Goal: Information Seeking & Learning: Find specific fact

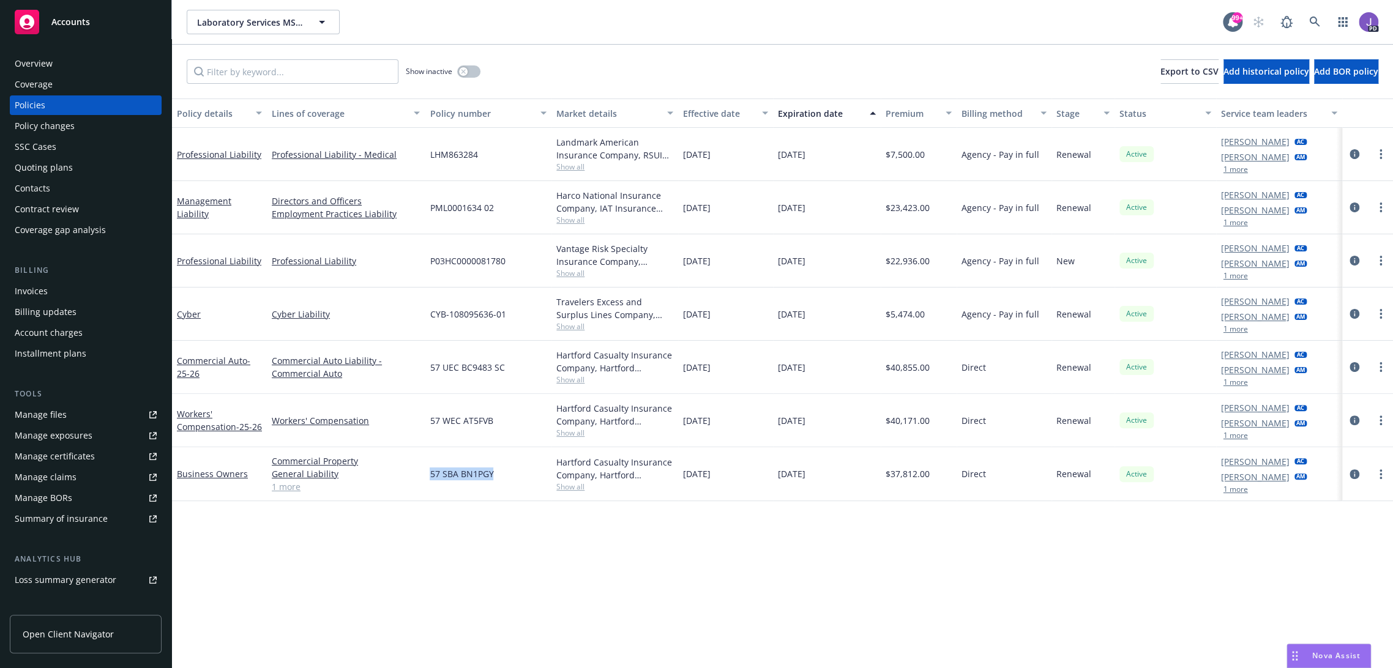
drag, startPoint x: 447, startPoint y: 476, endPoint x: 423, endPoint y: 480, distance: 24.9
click at [425, 480] on div "57 SBA BN1PGY" at bounding box center [488, 474] width 127 height 54
copy span "57 SBA BN1PGY"
click at [299, 488] on link "1 more" at bounding box center [346, 486] width 148 height 13
click at [692, 43] on div "Laboratory Services MSO LLC Laboratory Services MSO LLC 99+ PD" at bounding box center [782, 22] width 1221 height 44
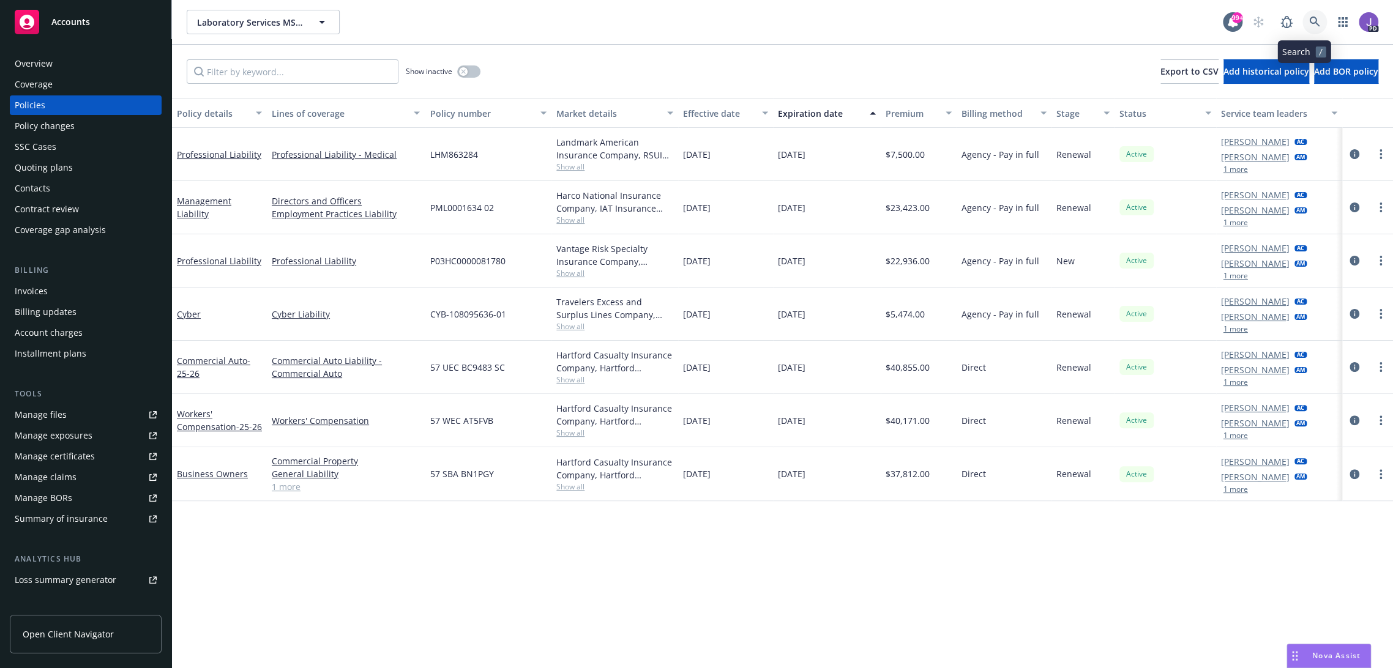
click at [1310, 20] on link at bounding box center [1315, 22] width 24 height 24
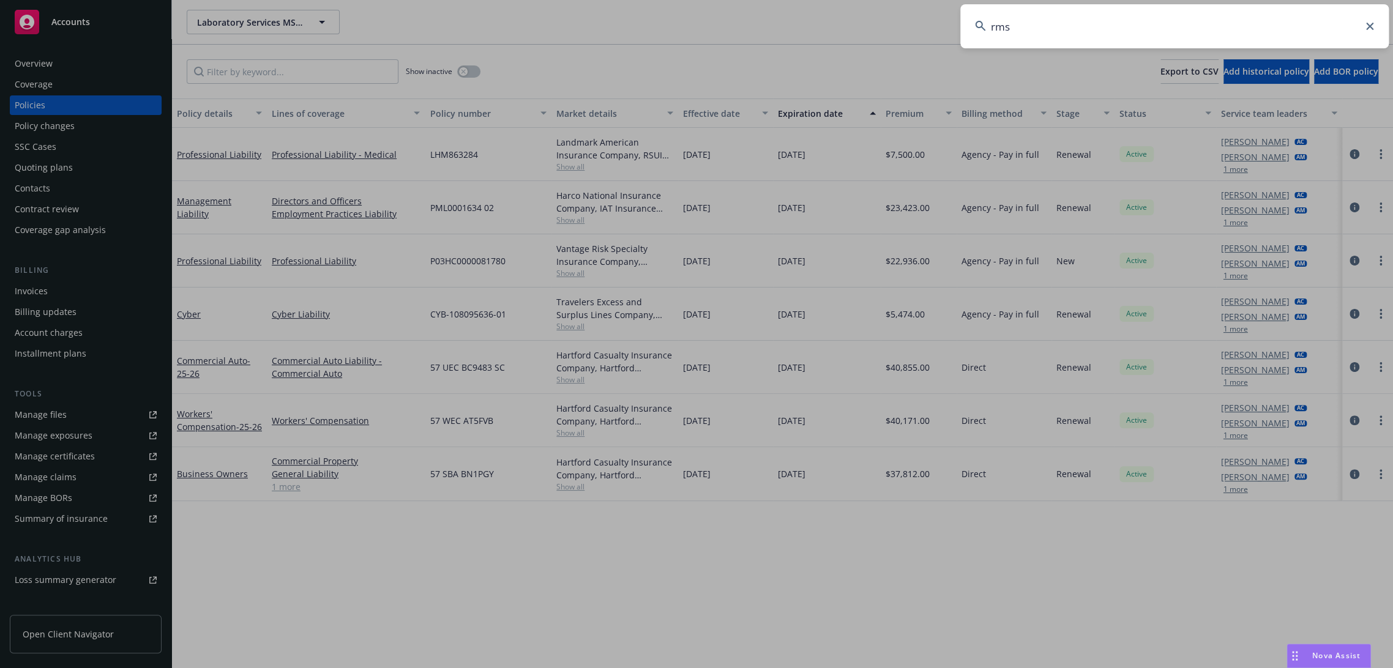
type input "rms"
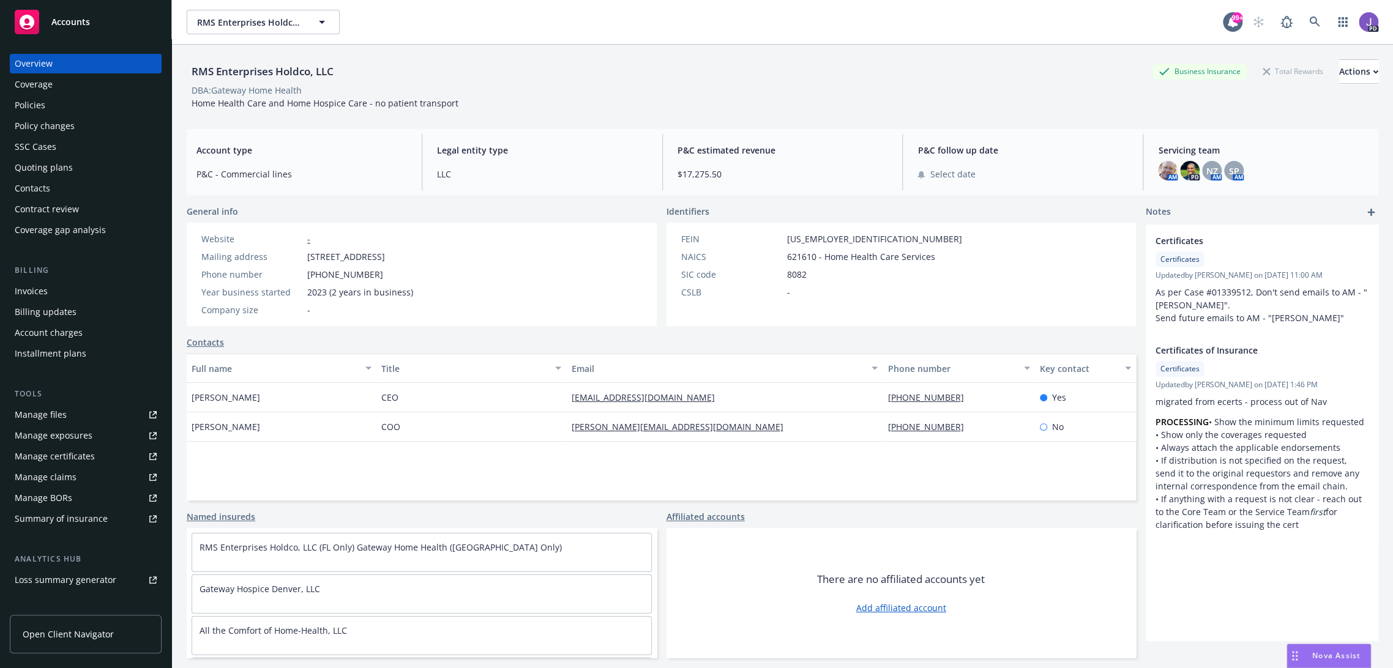
click at [79, 103] on div "Policies" at bounding box center [86, 105] width 142 height 20
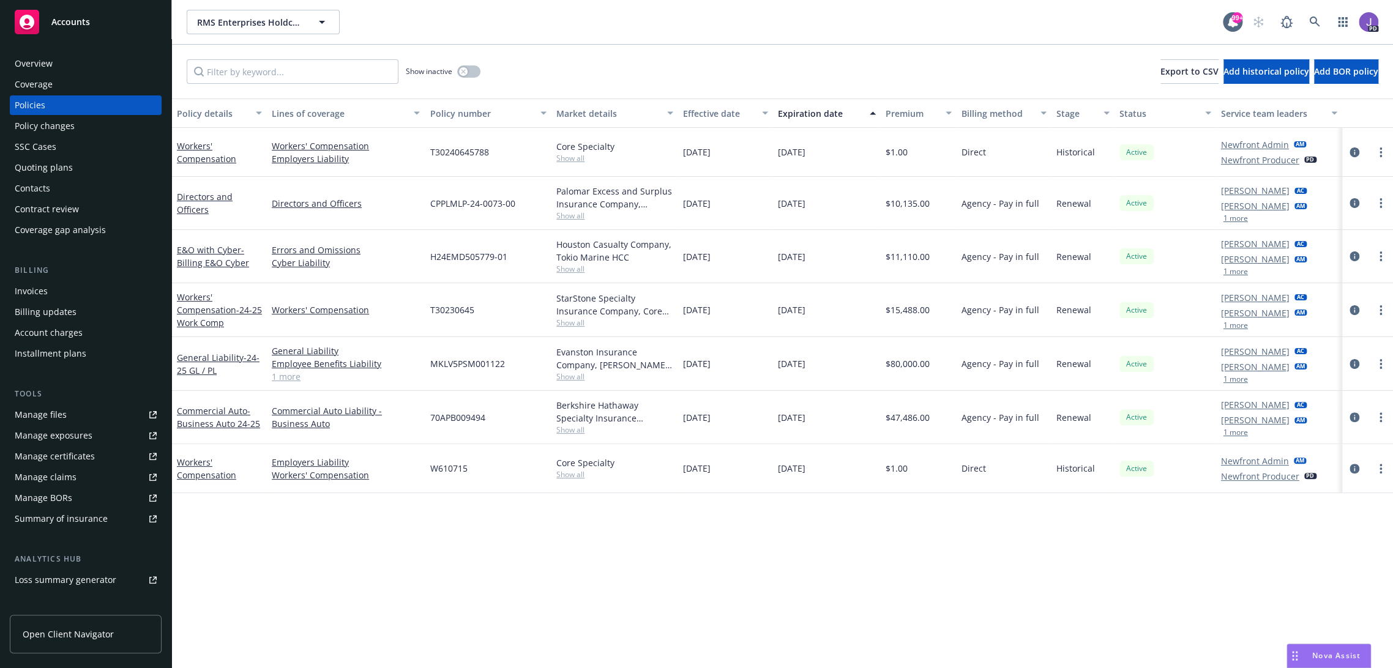
click at [638, 31] on div "RMS Enterprises Holdco, LLC RMS Enterprises Holdco, LLC" at bounding box center [705, 22] width 1036 height 24
click at [495, 610] on div "Policy details Lines of coverage Policy number Market details Effective date Ex…" at bounding box center [782, 384] width 1221 height 570
click at [591, 39] on div "RMS Enterprises Holdco, LLC RMS Enterprises Holdco, LLC 99+ PD" at bounding box center [782, 22] width 1221 height 44
click at [775, 539] on div "Policy details Lines of coverage Policy number Market details Effective date Ex…" at bounding box center [782, 384] width 1221 height 570
click at [599, 57] on div "Show inactive Export to CSV Add historical policy Add BOR policy" at bounding box center [782, 72] width 1221 height 54
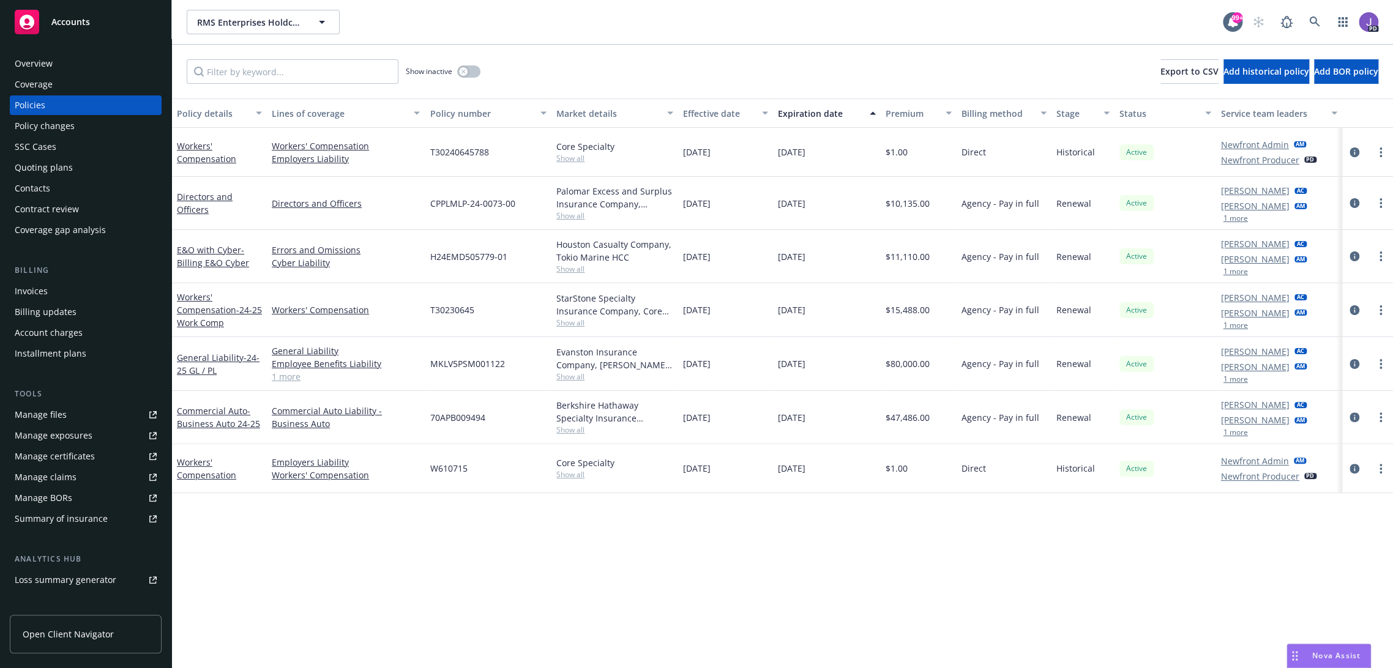
click at [740, 584] on div "Policy details Lines of coverage Policy number Market details Effective date Ex…" at bounding box center [782, 384] width 1221 height 570
click at [389, 575] on div "Policy details Lines of coverage Policy number Market details Effective date Ex…" at bounding box center [782, 384] width 1221 height 570
click at [473, 27] on div "RMS Enterprises Holdco, LLC RMS Enterprises Holdco, LLC" at bounding box center [705, 22] width 1036 height 24
click at [1307, 15] on link at bounding box center [1315, 22] width 24 height 24
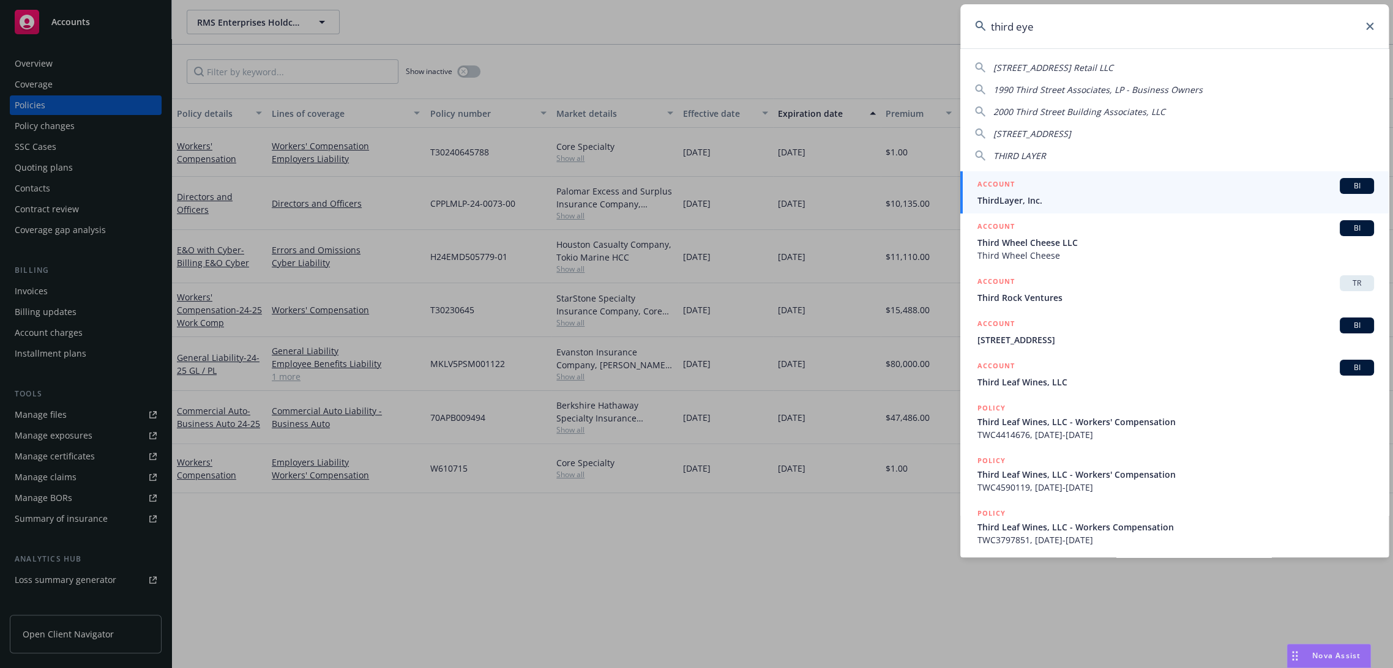
type input "third eye"
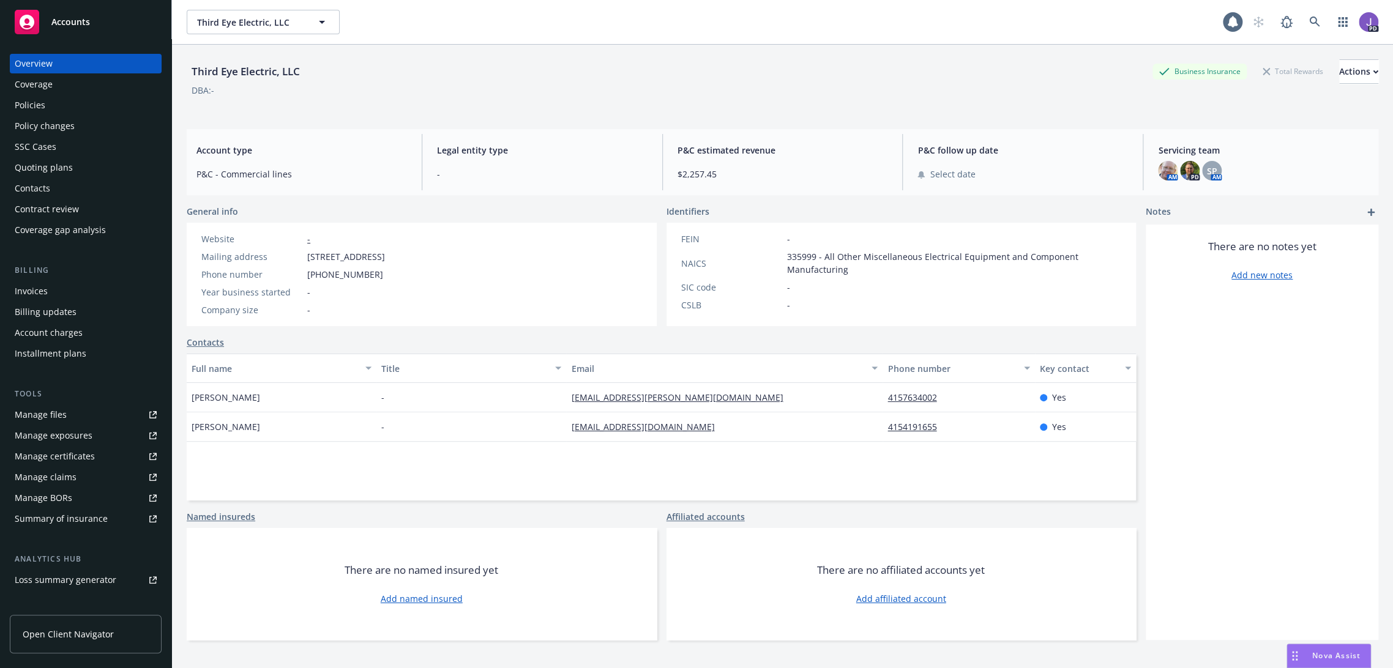
click at [69, 106] on div "Policies" at bounding box center [86, 105] width 142 height 20
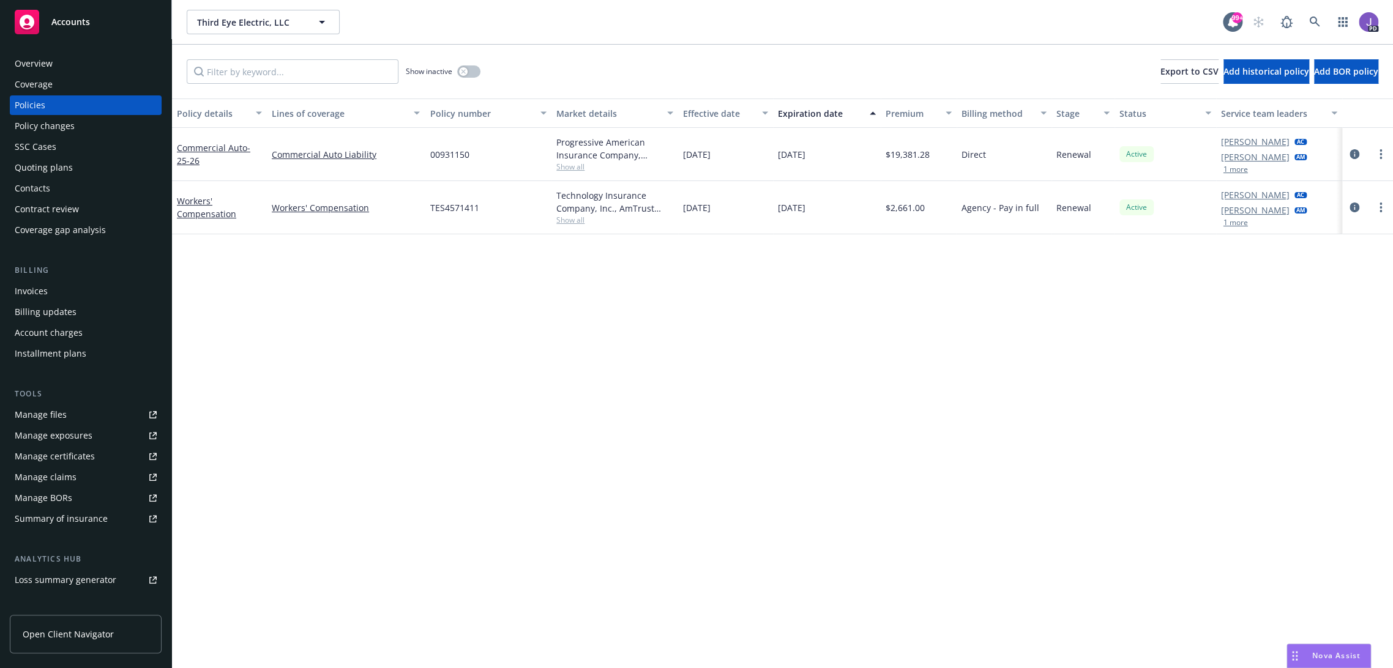
click at [455, 155] on span "00931150" at bounding box center [449, 154] width 39 height 13
copy span "00931150"
click at [1309, 18] on icon at bounding box center [1314, 22] width 11 height 11
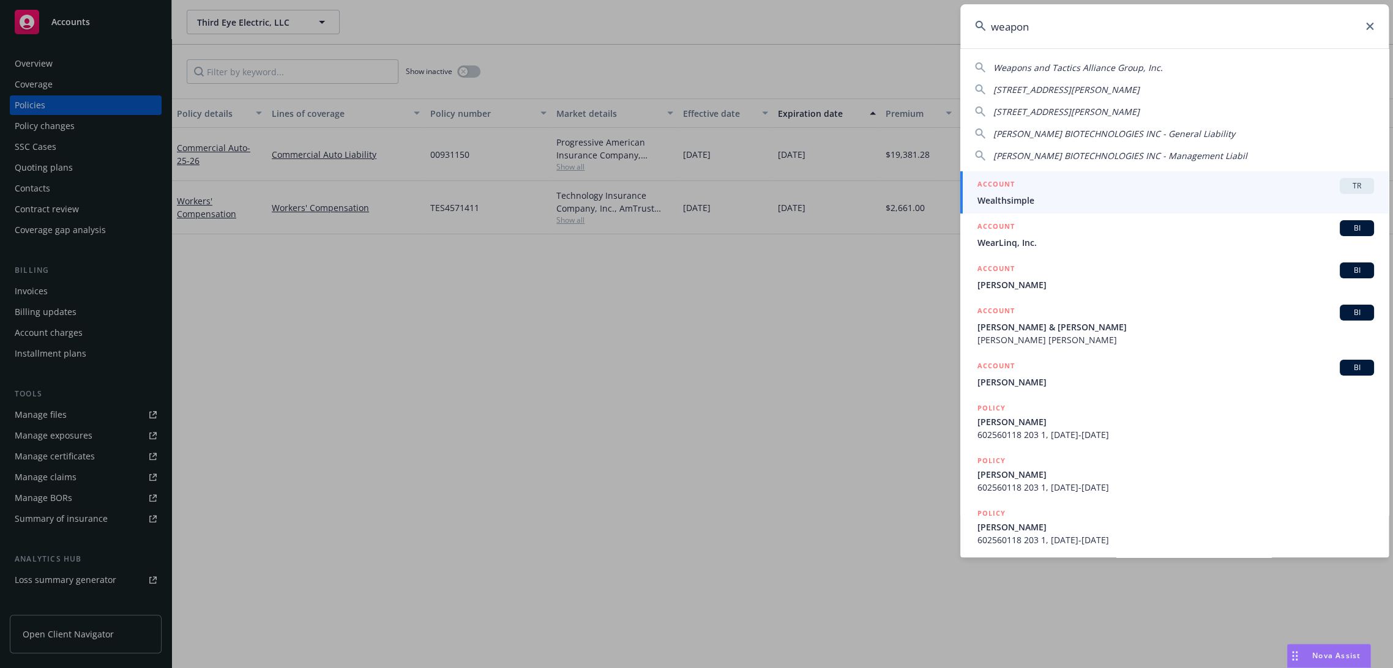
type input "weapons"
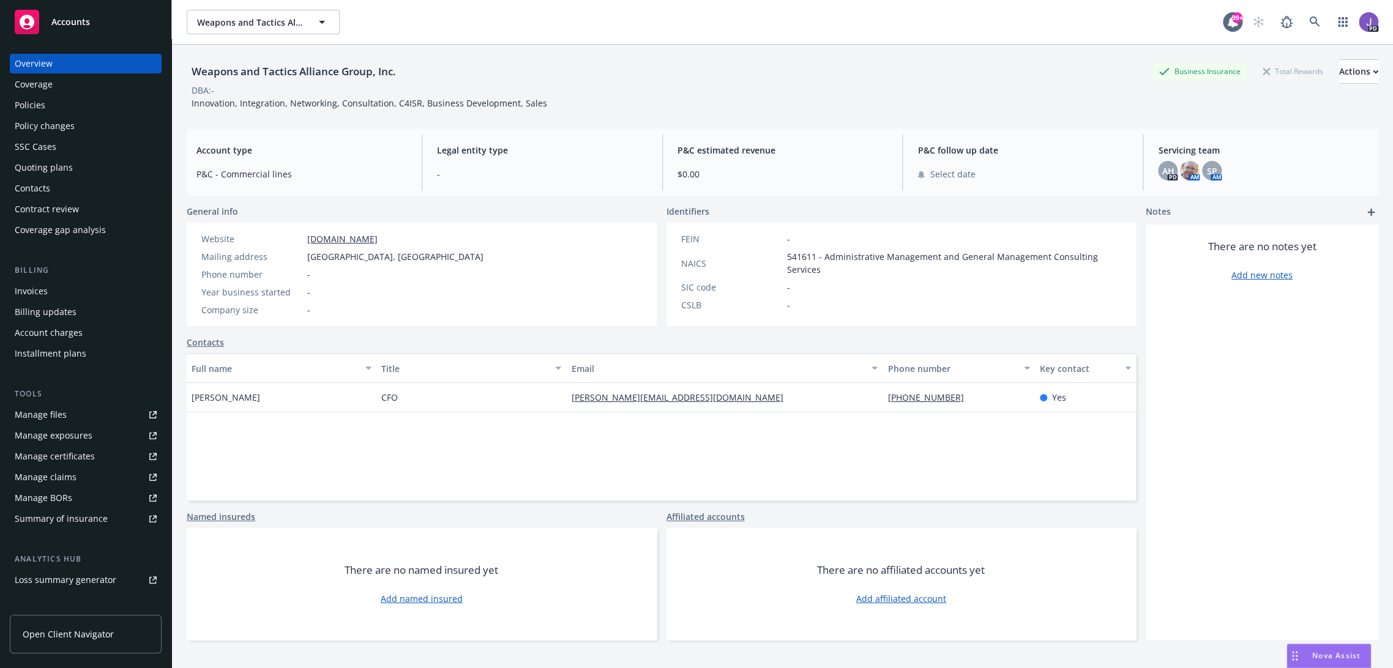
click at [324, 237] on link "[DOMAIN_NAME]" at bounding box center [342, 239] width 70 height 12
drag, startPoint x: 413, startPoint y: 249, endPoint x: 307, endPoint y: 258, distance: 106.2
click at [304, 258] on div "Website [DOMAIN_NAME] Mailing address [GEOGRAPHIC_DATA] Phone number - Year bus…" at bounding box center [342, 275] width 292 height 84
click at [627, 250] on div "Website [DOMAIN_NAME] Mailing address [GEOGRAPHIC_DATA] Phone number - Year bus…" at bounding box center [422, 274] width 470 height 103
click at [423, 278] on div "Website [DOMAIN_NAME] Mailing address [GEOGRAPHIC_DATA] Phone number - Year bus…" at bounding box center [422, 274] width 470 height 103
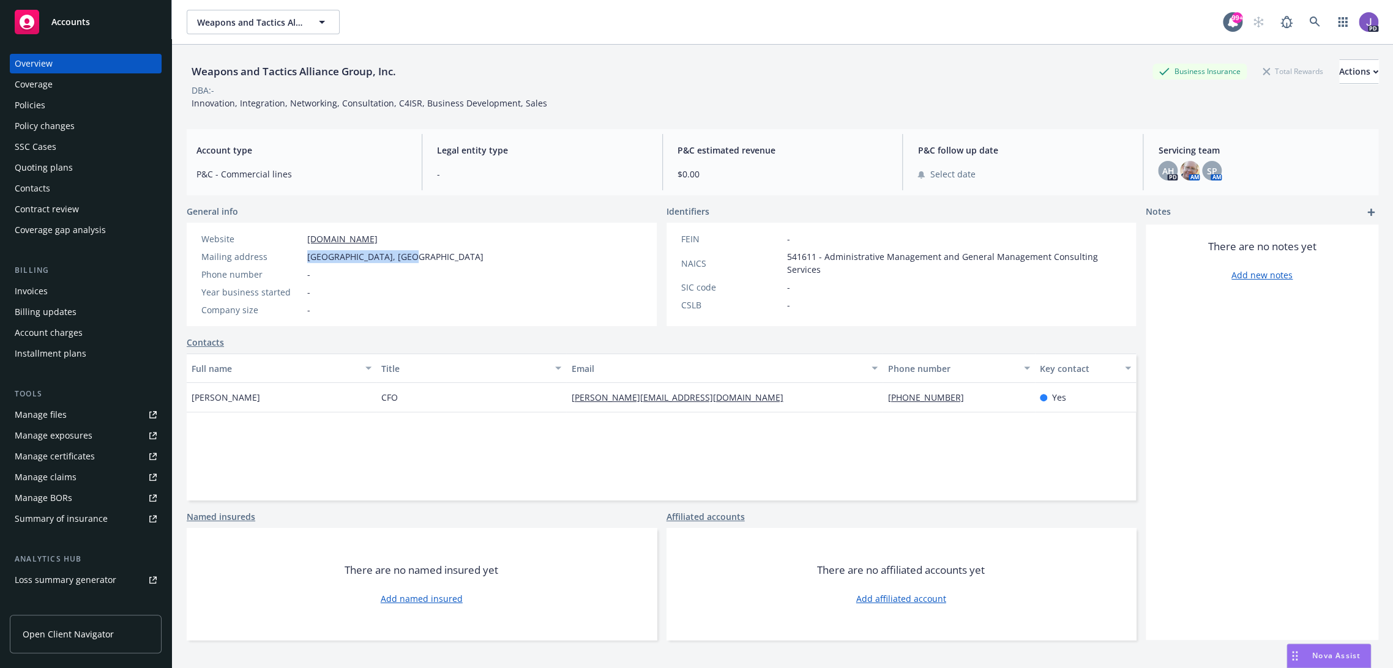
drag, startPoint x: 333, startPoint y: 266, endPoint x: 463, endPoint y: 251, distance: 130.7
click at [313, 255] on div "Website [DOMAIN_NAME] Mailing address [GEOGRAPHIC_DATA] Phone number - Year bus…" at bounding box center [422, 274] width 470 height 103
click at [456, 274] on div "Website [DOMAIN_NAME] Mailing address [GEOGRAPHIC_DATA] Phone number - Year bus…" at bounding box center [422, 274] width 470 height 103
drag, startPoint x: 304, startPoint y: 256, endPoint x: 436, endPoint y: 254, distance: 132.2
click at [436, 254] on div "Website [DOMAIN_NAME] Mailing address [GEOGRAPHIC_DATA] Phone number - Year bus…" at bounding box center [422, 274] width 470 height 103
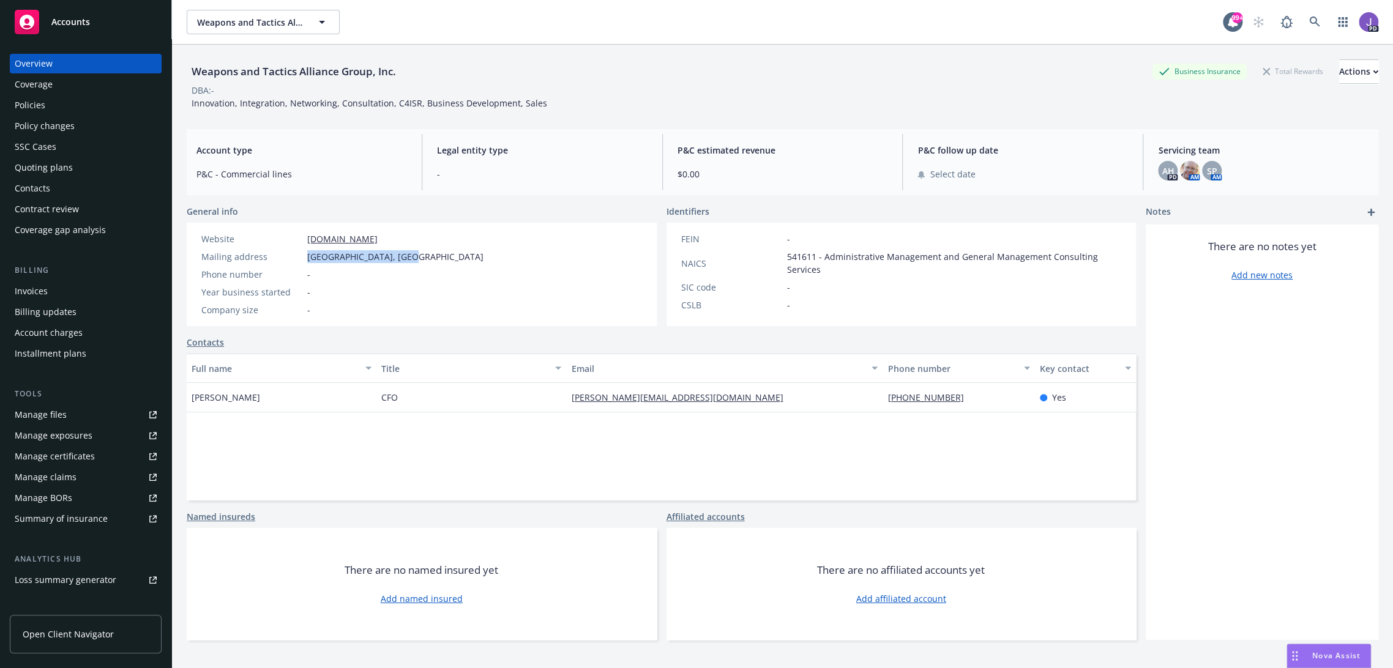
click at [441, 263] on div "Website [DOMAIN_NAME] Mailing address [GEOGRAPHIC_DATA] Phone number - Year bus…" at bounding box center [422, 274] width 470 height 103
click at [505, 288] on div "Website [DOMAIN_NAME] Mailing address [GEOGRAPHIC_DATA] Phone number - Year bus…" at bounding box center [422, 274] width 470 height 103
click at [517, 434] on div "Full name Title Email Phone number Key contact [PERSON_NAME] CFO [PERSON_NAME][…" at bounding box center [661, 427] width 949 height 147
click at [495, 255] on div "Website [DOMAIN_NAME] Mailing address [GEOGRAPHIC_DATA] Phone number - Year bus…" at bounding box center [422, 274] width 470 height 103
click at [523, 193] on div "Account type P&C - Commercial lines Legal entity type - P&C estimated revenue $…" at bounding box center [783, 162] width 1192 height 66
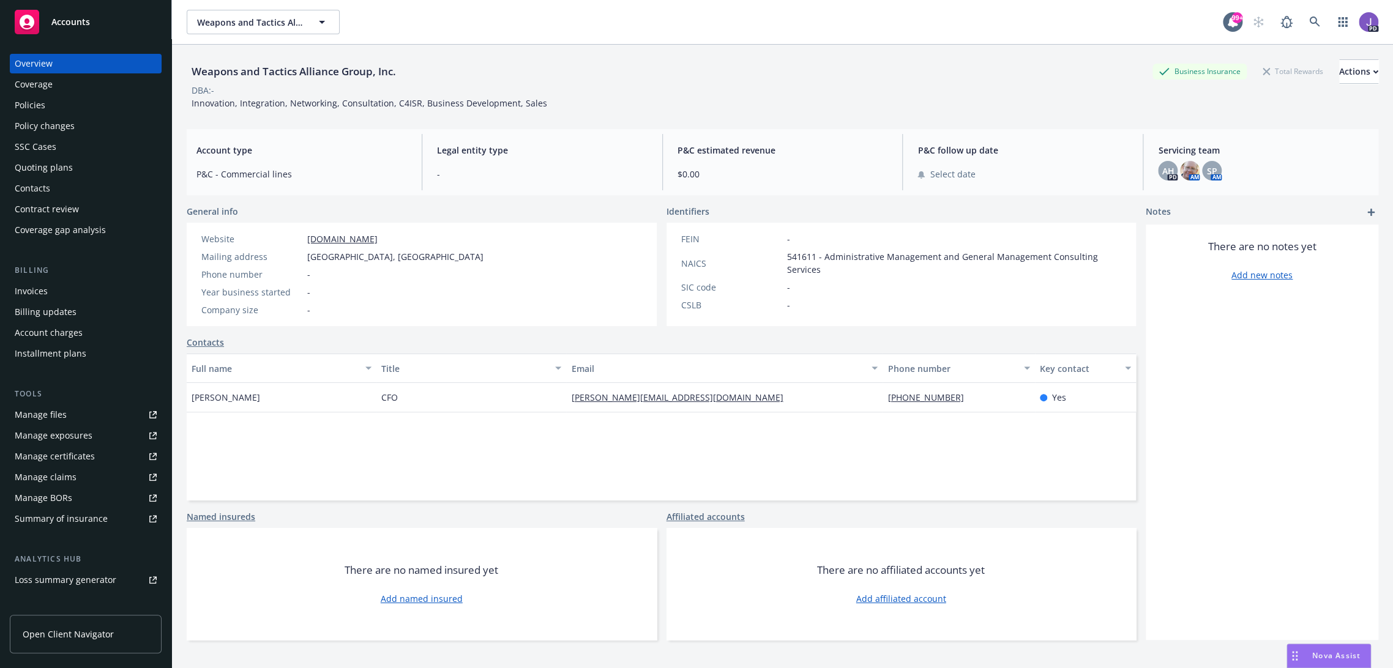
click at [514, 200] on div "Weapons and Tactics Alliance Group, Inc. Business Insurance Total Rewards Actio…" at bounding box center [783, 372] width 1192 height 654
click at [840, 64] on div "Weapons and Tactics Alliance Group, Inc. Business Insurance Total Rewards Actio…" at bounding box center [783, 71] width 1192 height 24
click at [964, 107] on div "Weapons and Tactics Alliance Group, Inc. Business Insurance Total Rewards Actio…" at bounding box center [783, 84] width 1192 height 50
click at [755, 95] on div "DBA: -" at bounding box center [783, 90] width 1192 height 13
click at [1237, 561] on div "There are no notes yet Add new notes" at bounding box center [1262, 433] width 233 height 416
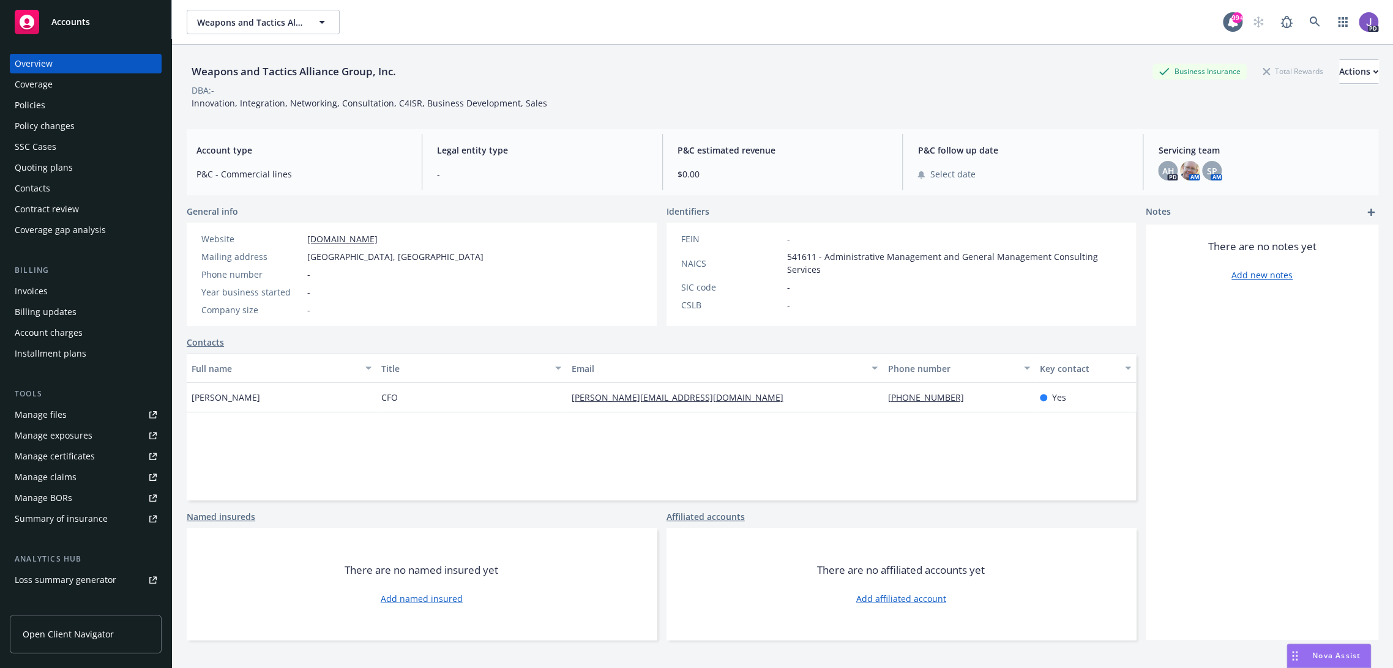
click at [687, 238] on div "FEIN" at bounding box center [731, 239] width 101 height 13
copy div "FEIN"
click at [1345, 667] on div "Nova Assist" at bounding box center [1328, 656] width 83 height 23
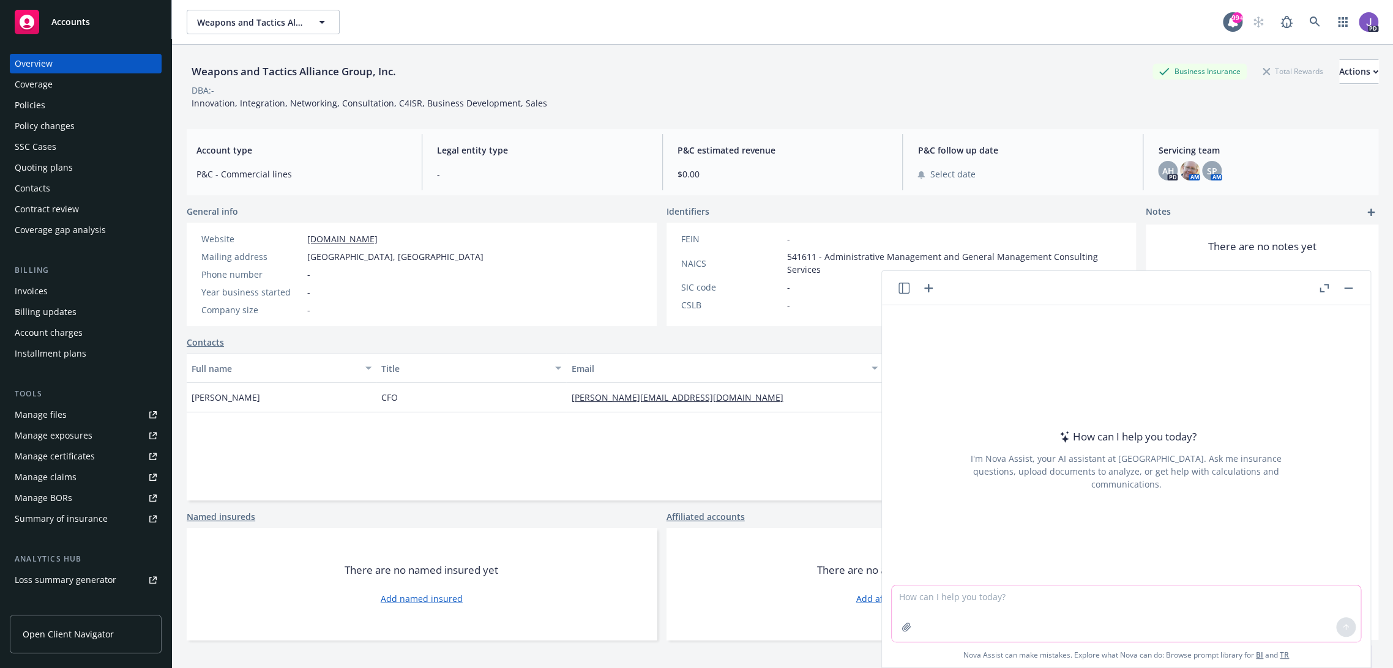
click at [923, 602] on textarea at bounding box center [1126, 614] width 469 height 56
paste textarea "FEIN"
type textarea "How do I update a FEIN in Newfront Navigator?"
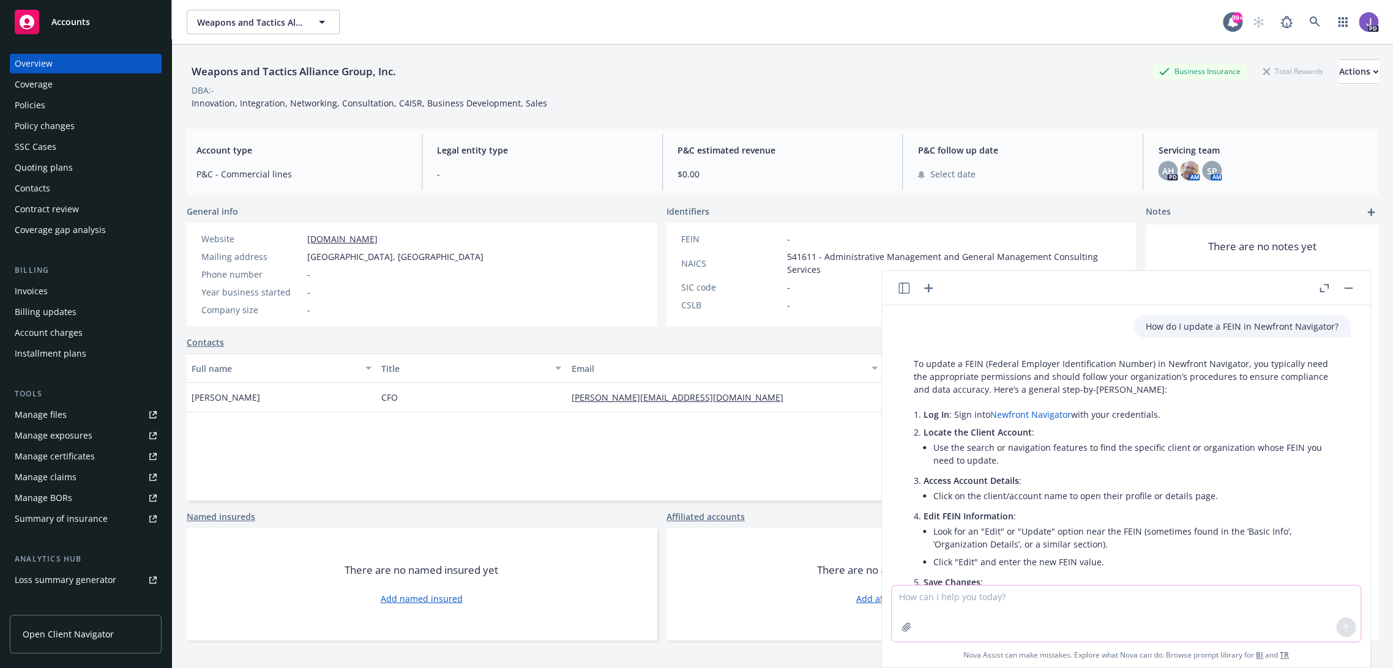
scroll to position [68, 0]
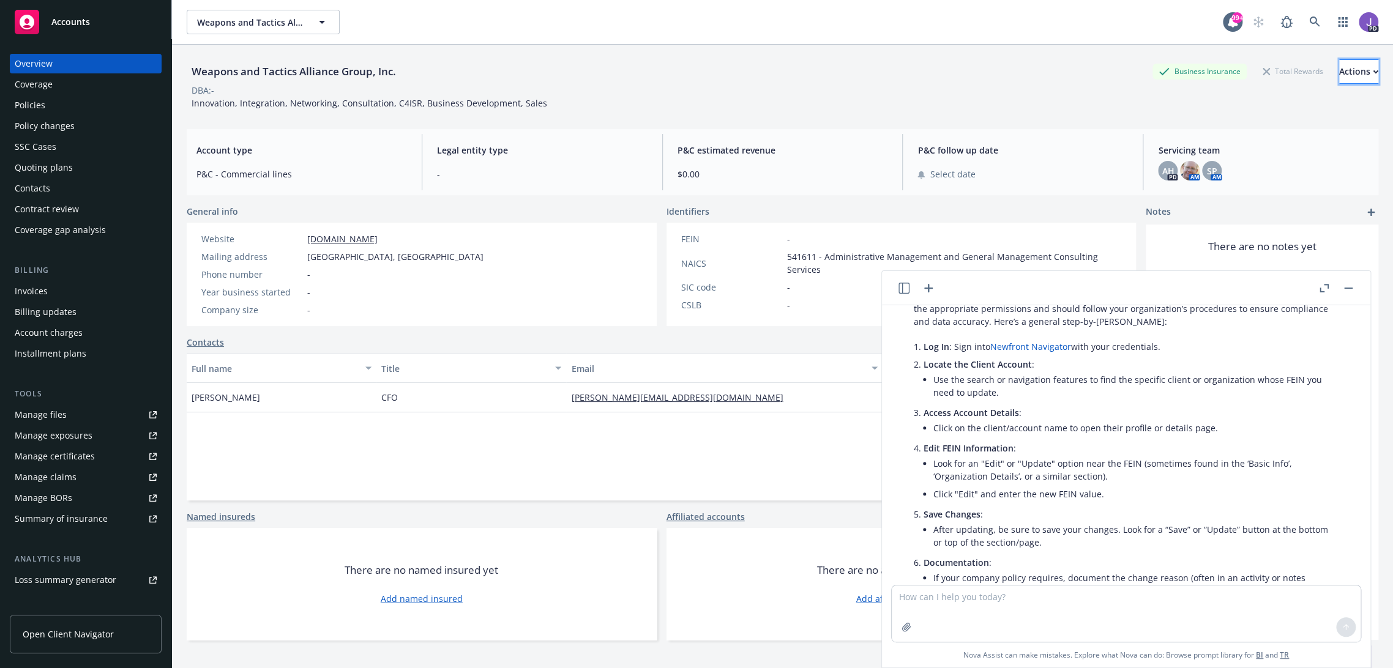
click at [1339, 66] on div "Actions" at bounding box center [1358, 71] width 39 height 23
click at [965, 444] on span "Edit FEIN Information" at bounding box center [969, 449] width 90 height 12
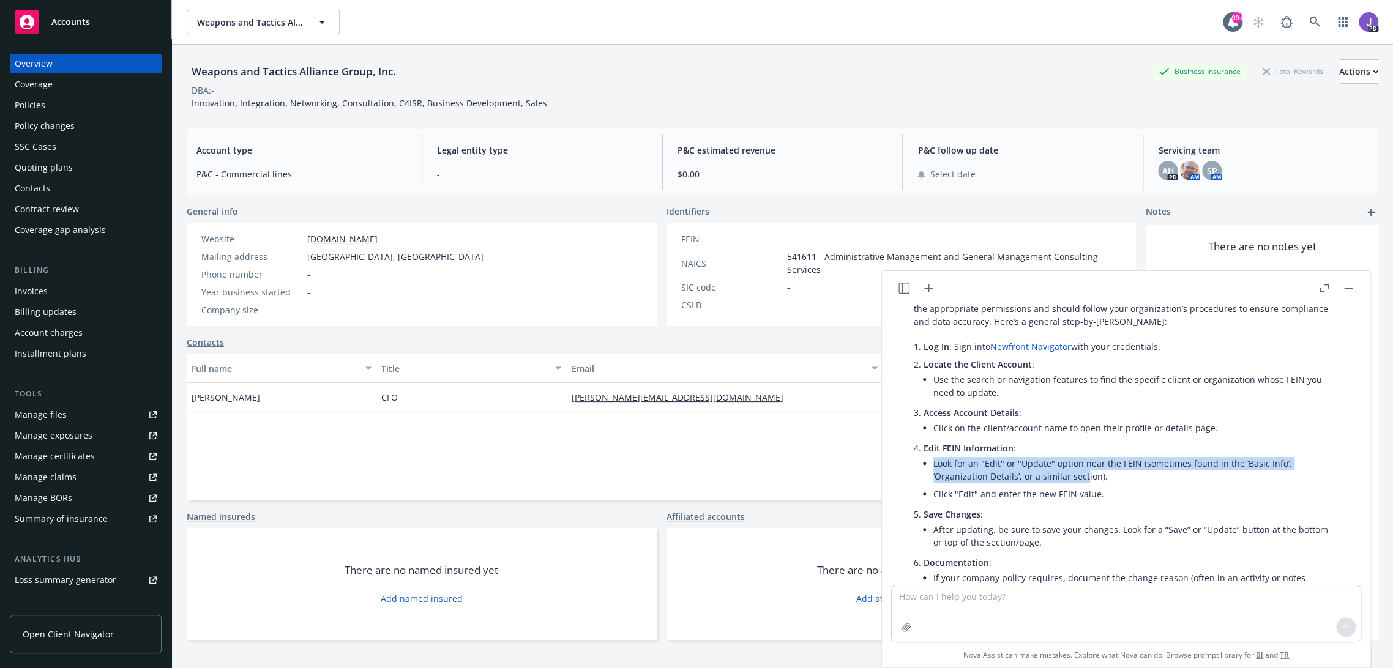
drag, startPoint x: 932, startPoint y: 464, endPoint x: 953, endPoint y: 439, distance: 32.6
click at [1083, 471] on li "Edit FEIN Information : Look for an "Edit" or "Update" option near the FEIN (so…" at bounding box center [1131, 472] width 415 height 66
click at [1339, 69] on div "Actions" at bounding box center [1358, 71] width 39 height 23
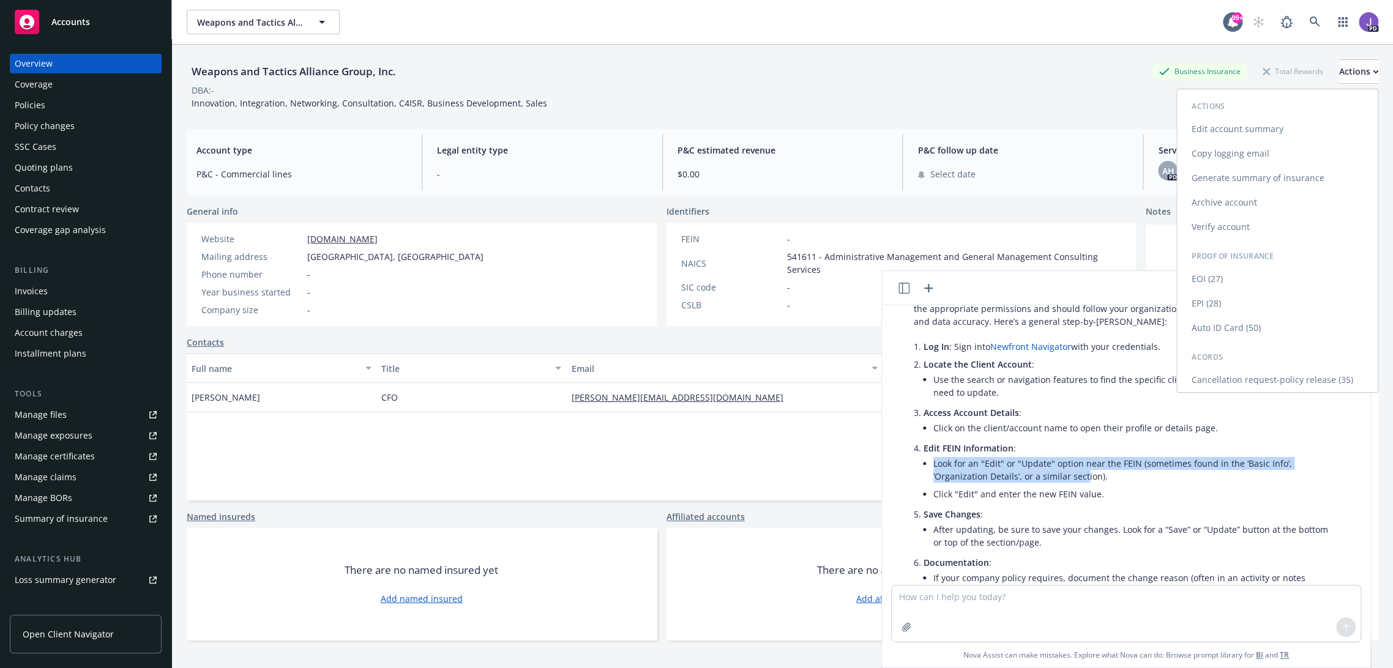
click at [1239, 130] on link "Edit account summary" at bounding box center [1277, 129] width 201 height 24
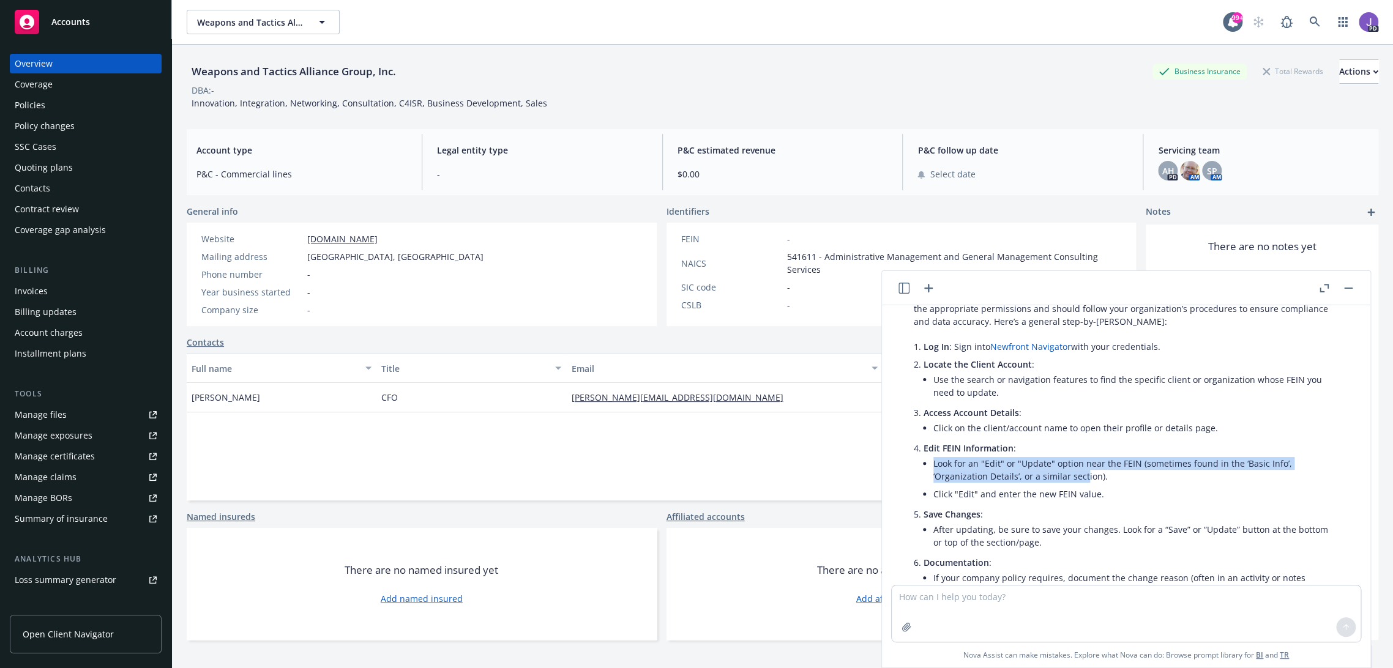
select select "US"
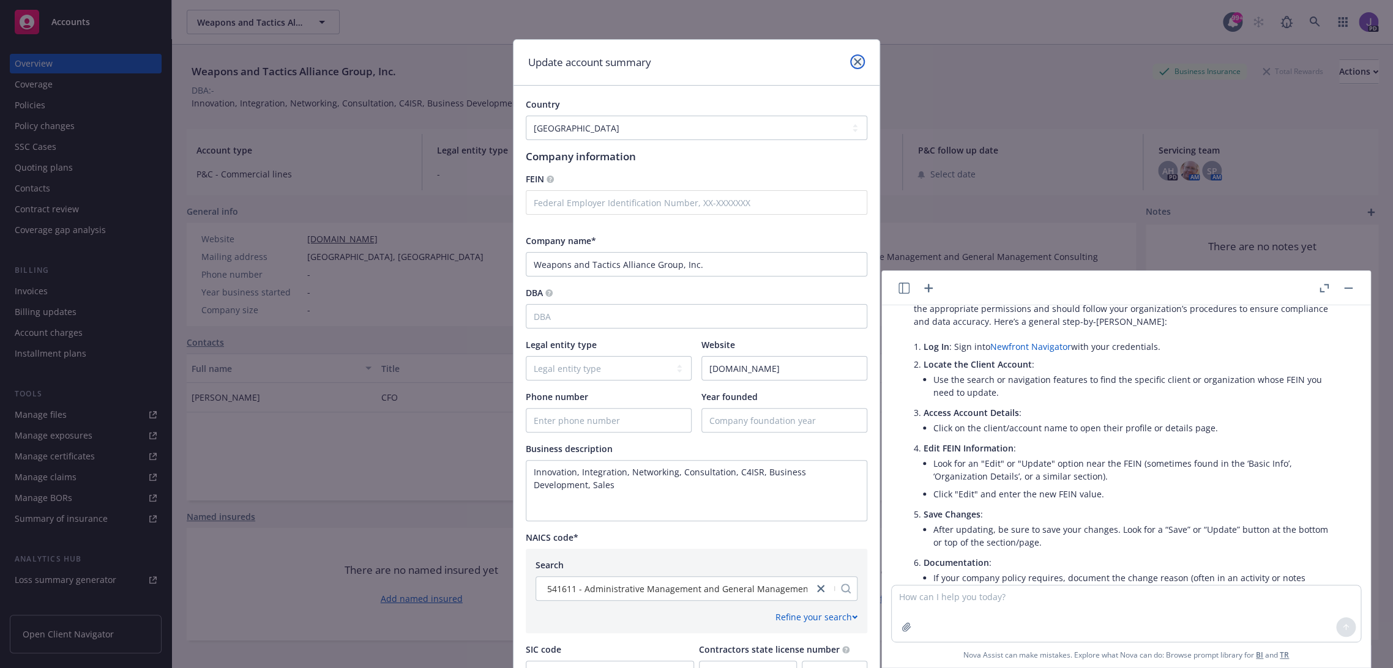
click at [856, 65] on link "close" at bounding box center [857, 61] width 15 height 15
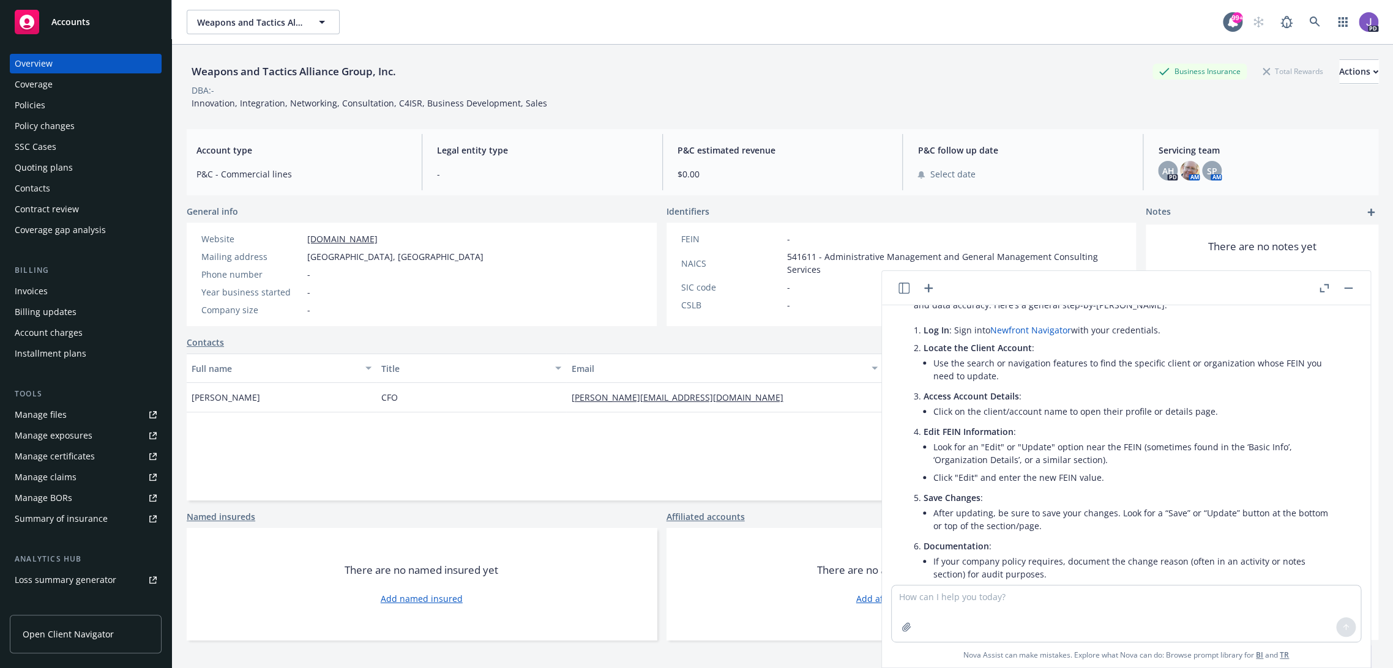
scroll to position [118, 0]
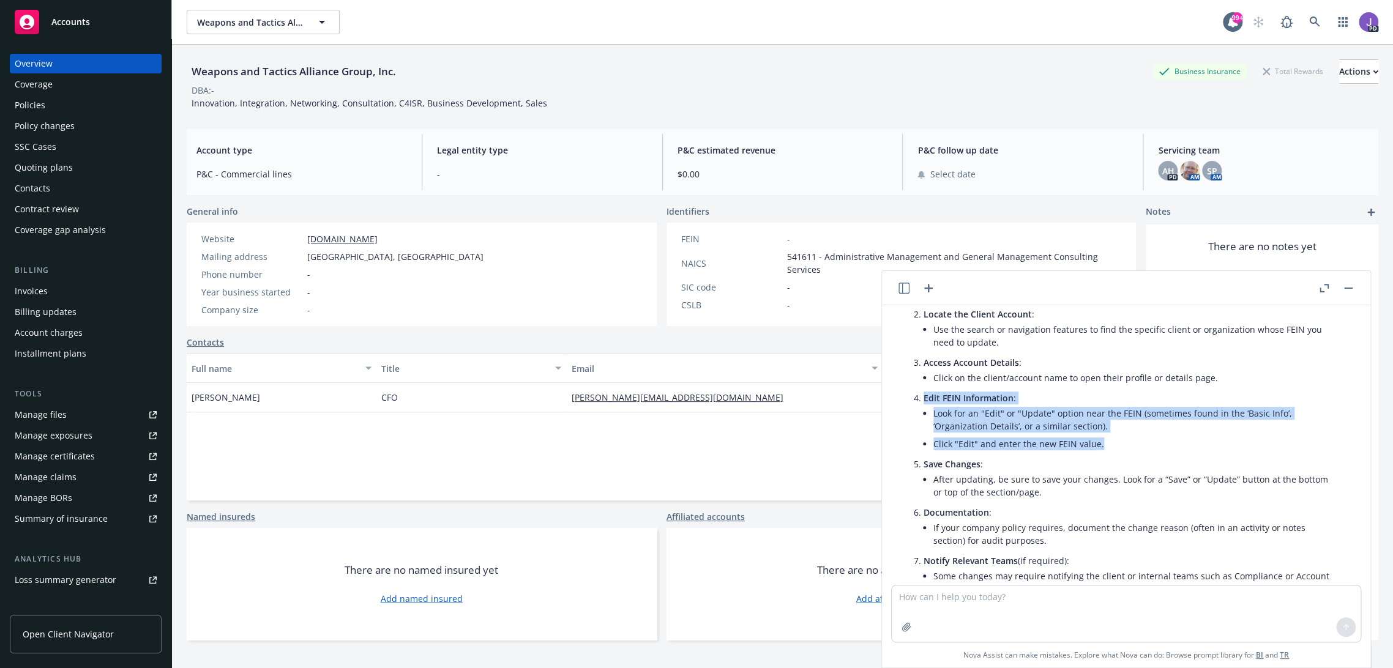
drag, startPoint x: 922, startPoint y: 400, endPoint x: 1113, endPoint y: 454, distance: 198.0
click at [1113, 454] on ul "Log In : Sign into Newfront Navigator with your credentials. Locate the Client …" at bounding box center [1131, 444] width 415 height 313
click at [1014, 397] on li "Edit FEIN Information : Look for an "Edit" or "Update" option near the FEIN (so…" at bounding box center [1131, 422] width 415 height 66
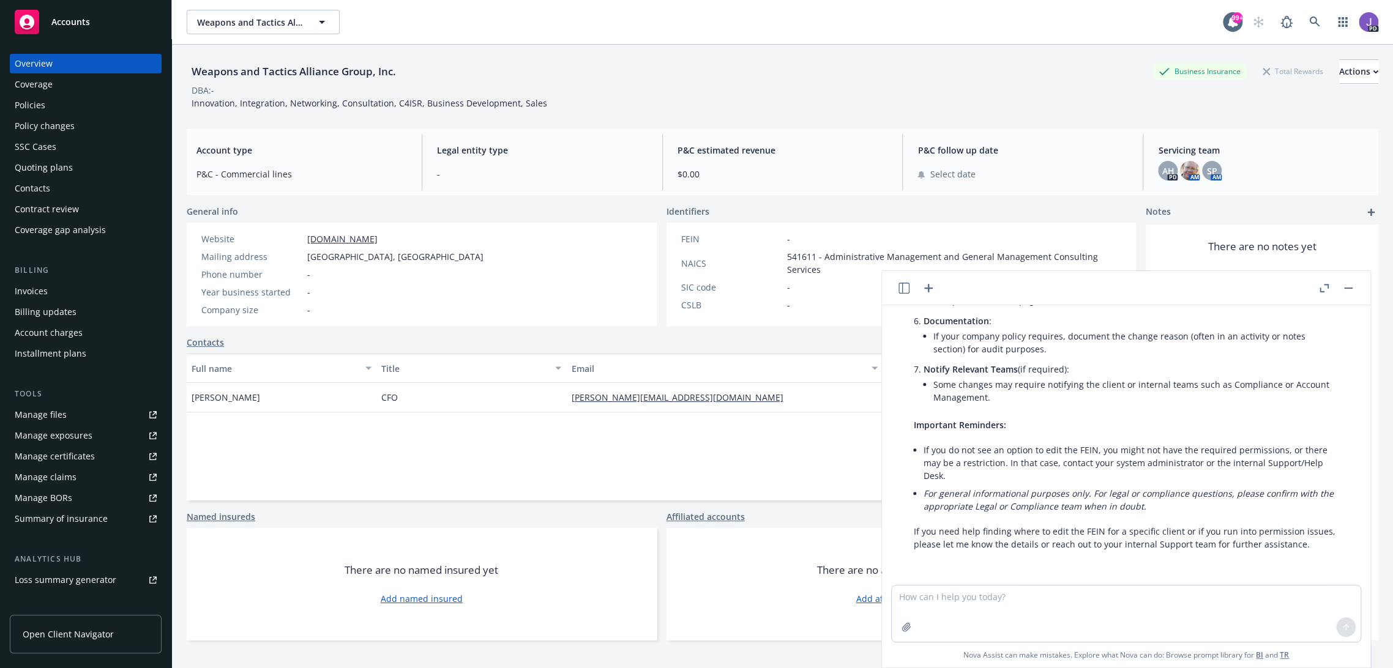
scroll to position [323, 0]
click at [941, 600] on textarea at bounding box center [1126, 614] width 469 height 56
click at [809, 347] on div "Contacts" at bounding box center [661, 342] width 949 height 13
drag, startPoint x: 766, startPoint y: 343, endPoint x: 1358, endPoint y: 264, distance: 597.2
click at [768, 343] on div "Contacts" at bounding box center [661, 342] width 949 height 13
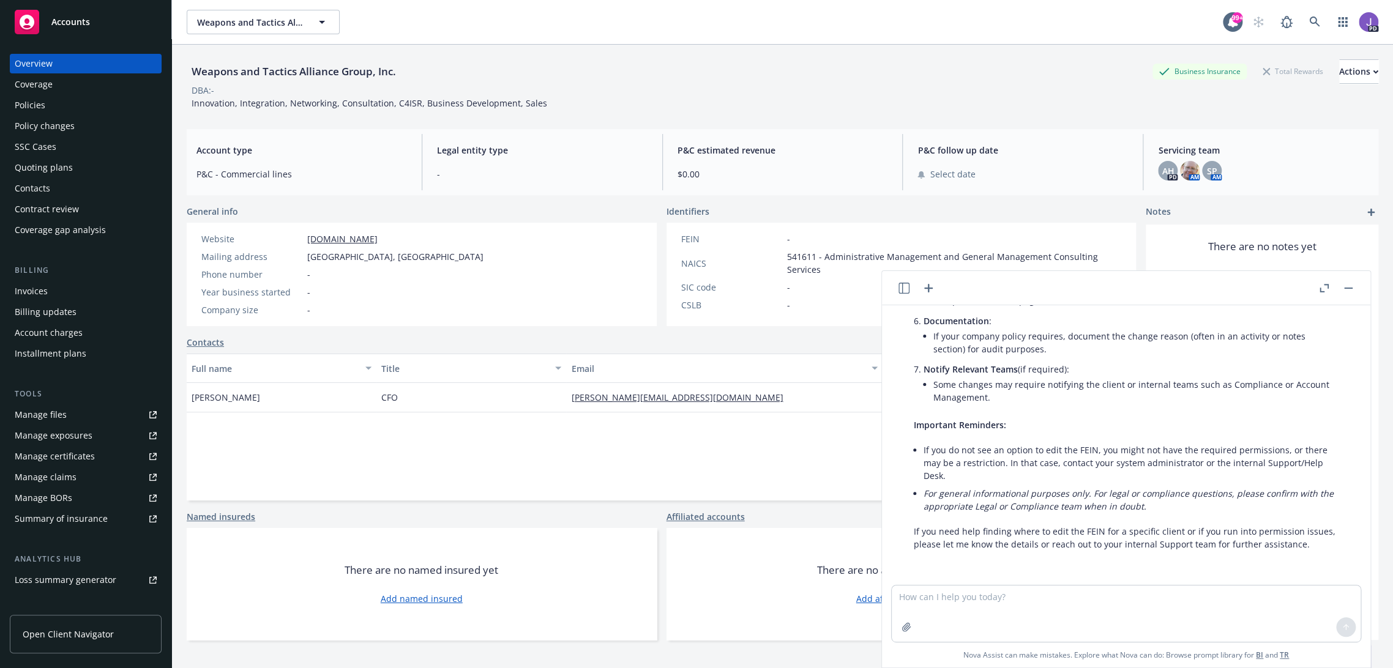
click at [711, 323] on div "FEIN - NAICS 541611 - Administrative Management and General Management Consulti…" at bounding box center [902, 274] width 470 height 103
click at [730, 87] on div "DBA: -" at bounding box center [783, 90] width 1192 height 13
click at [562, 29] on div "Weapons and Tactics Alliance Group, Inc. Weapons and Tactics Alliance Group, In…" at bounding box center [705, 22] width 1036 height 24
drag, startPoint x: 676, startPoint y: 106, endPoint x: 1042, endPoint y: 60, distance: 369.5
click at [708, 105] on div "Weapons and Tactics Alliance Group, Inc. Business Insurance Total Rewards Actio…" at bounding box center [783, 84] width 1192 height 50
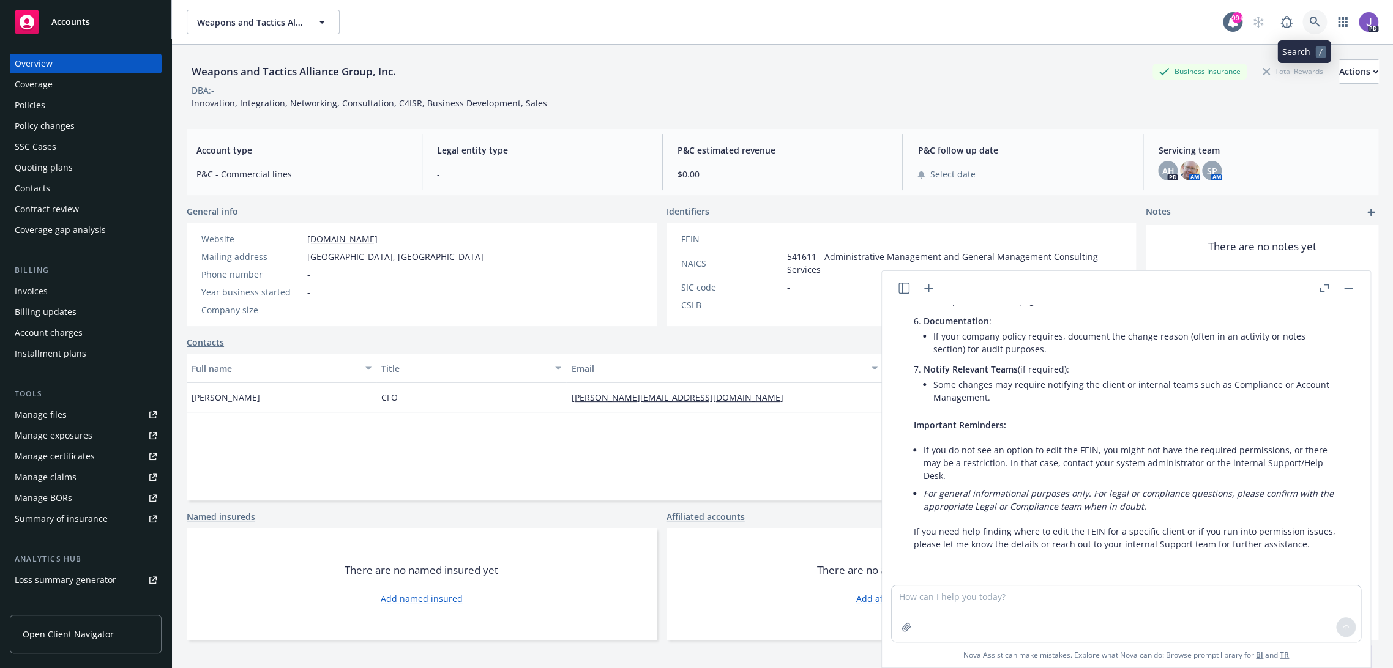
click at [1309, 18] on icon at bounding box center [1314, 22] width 10 height 10
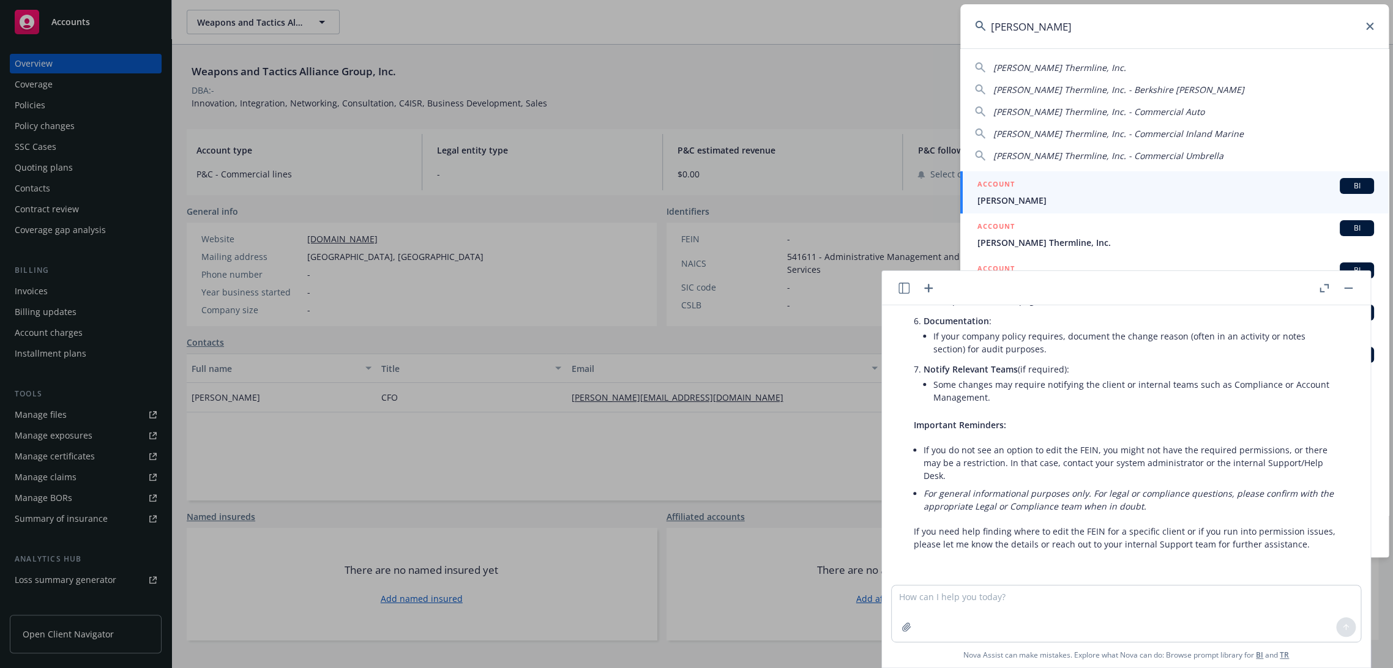
type input "[PERSON_NAME] ter"
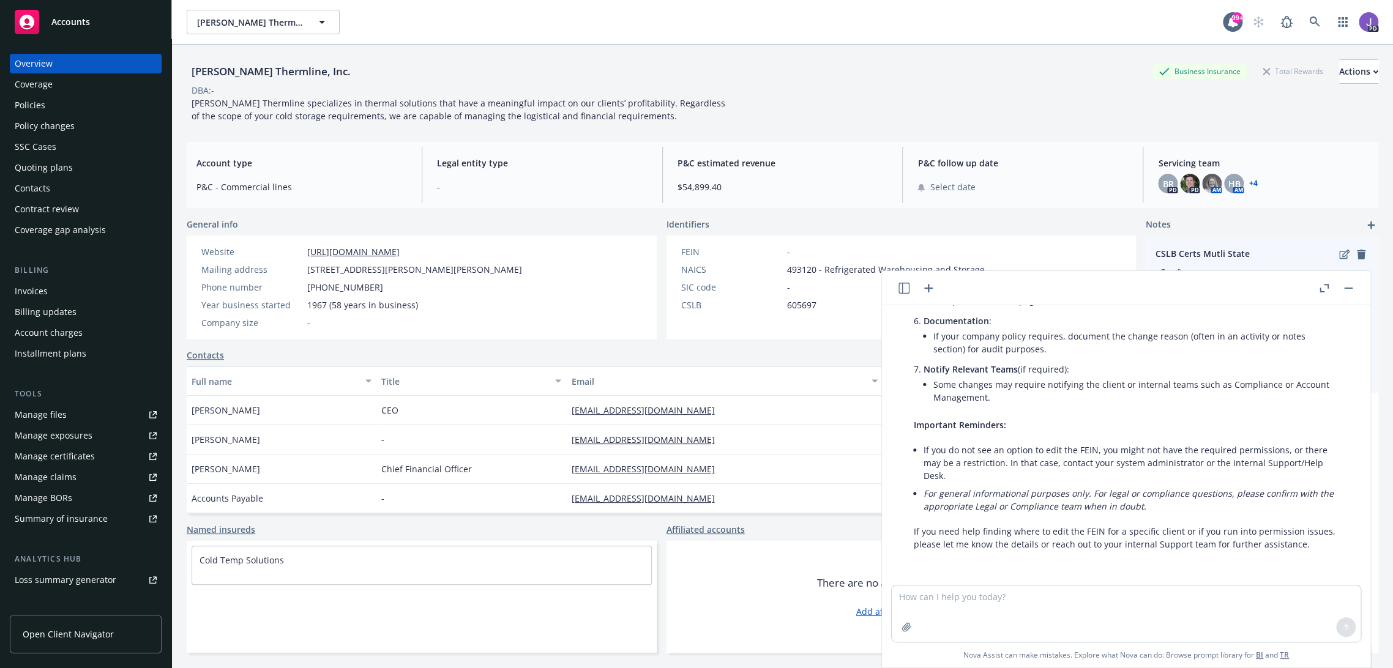
click at [1353, 287] on button "button" at bounding box center [1348, 288] width 15 height 15
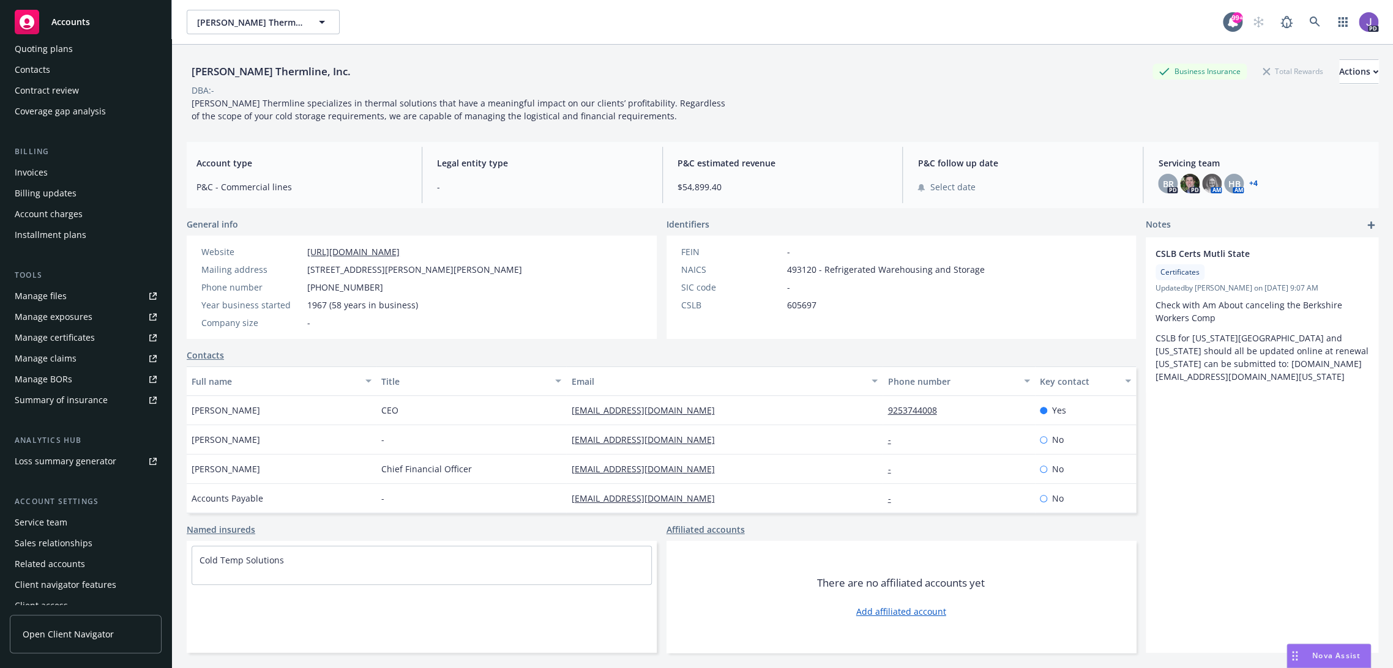
scroll to position [129, 0]
click at [56, 510] on div "Service team" at bounding box center [41, 513] width 53 height 20
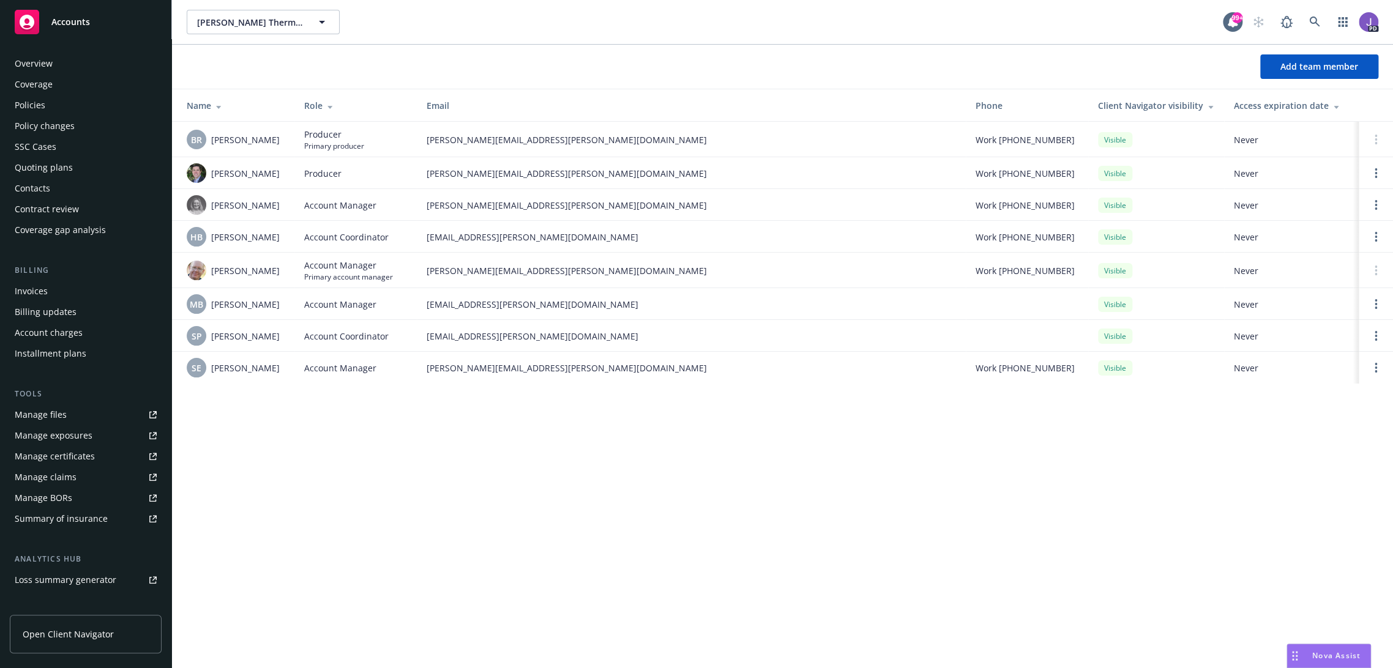
click at [39, 106] on div "Policies" at bounding box center [30, 105] width 31 height 20
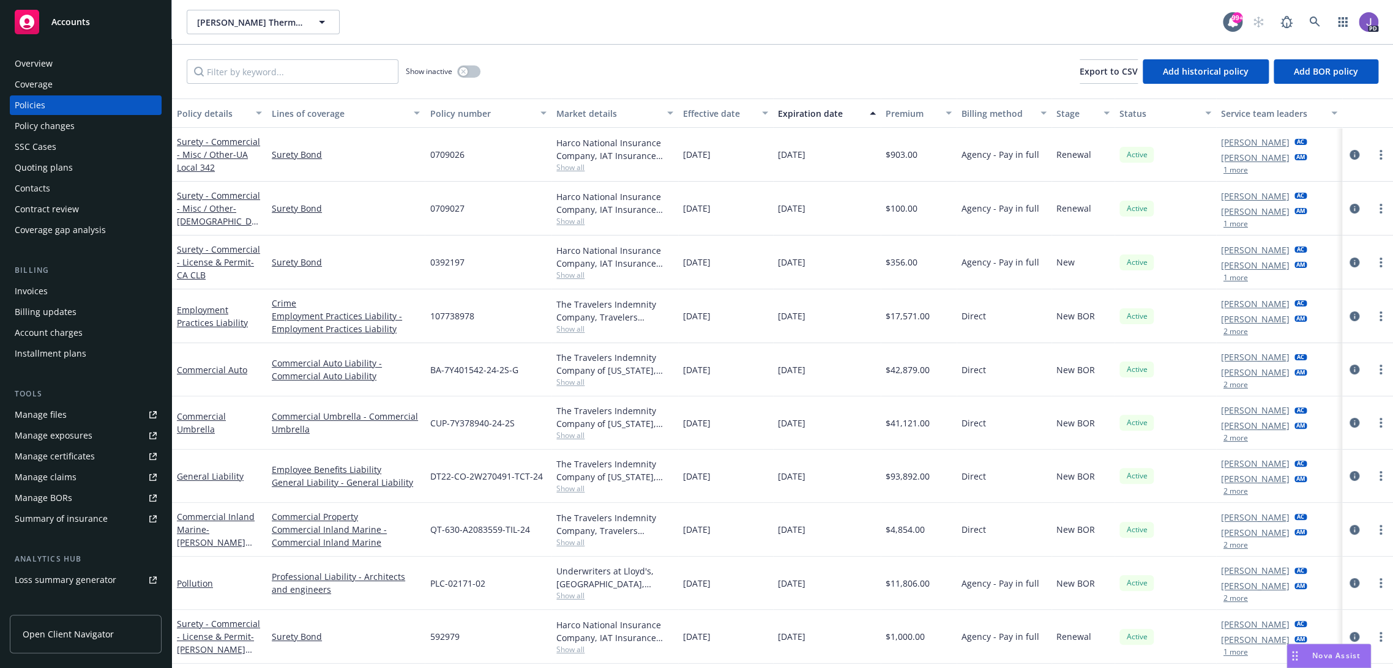
click at [1224, 386] on button "2 more" at bounding box center [1236, 384] width 24 height 7
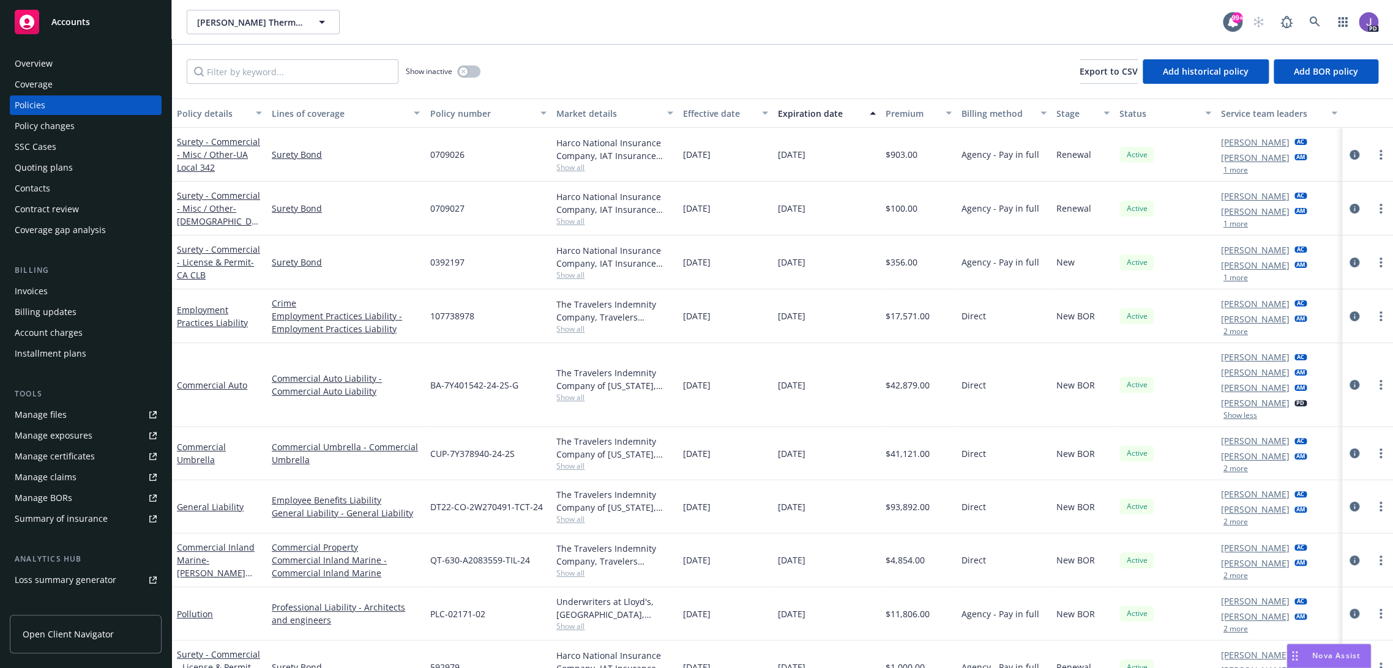
scroll to position [68, 0]
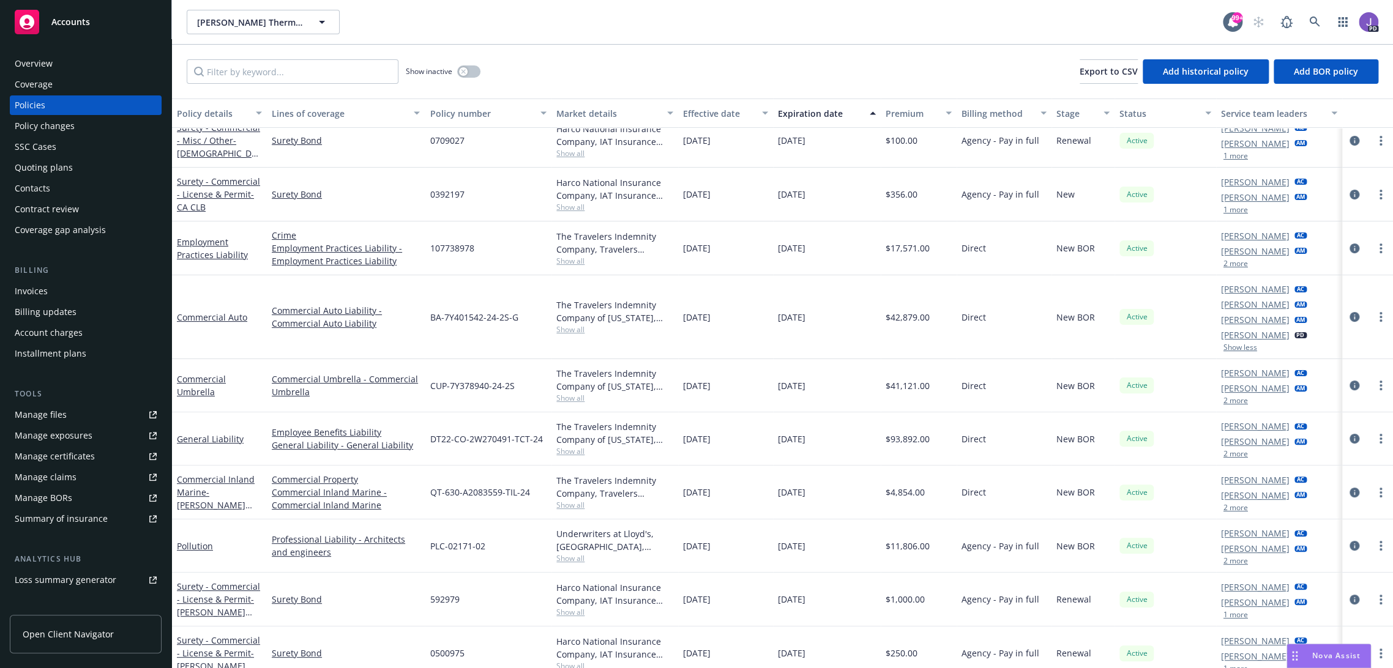
click at [577, 52] on div "Show inactive Export to CSV Add historical policy Add BOR policy" at bounding box center [782, 72] width 1221 height 54
click at [1309, 22] on icon at bounding box center [1314, 22] width 11 height 11
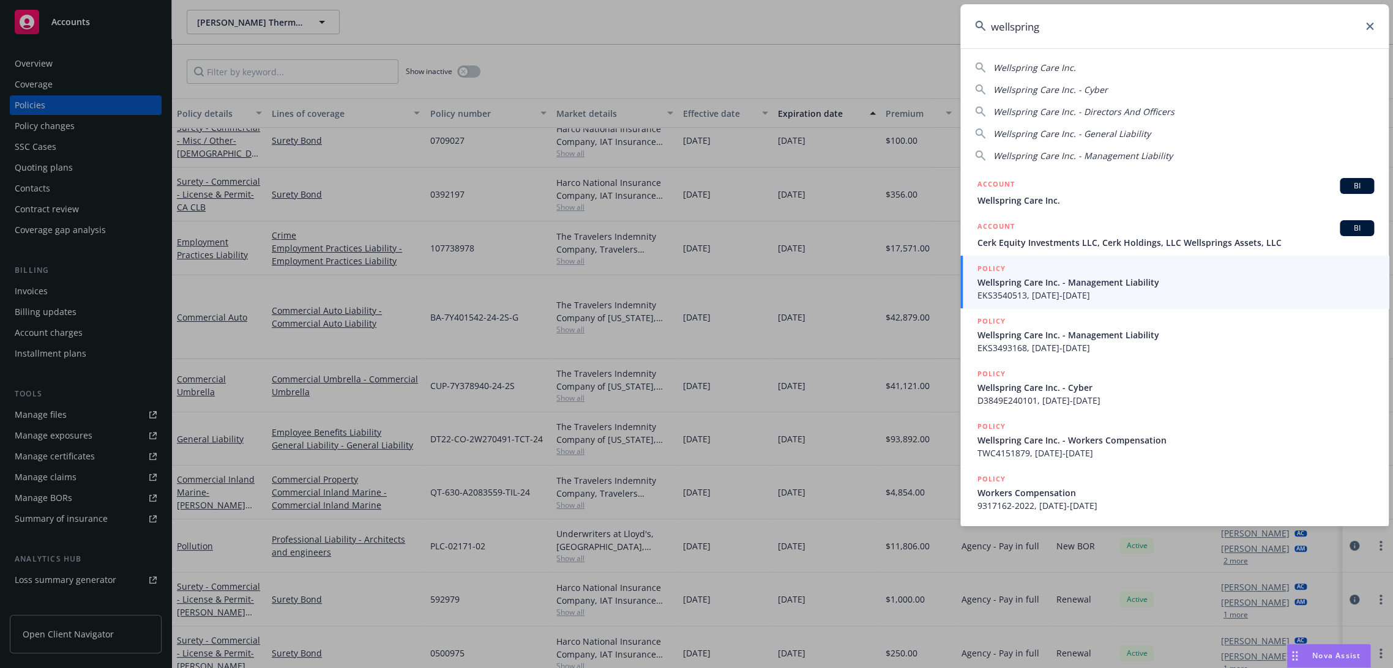
type input "wellspring"
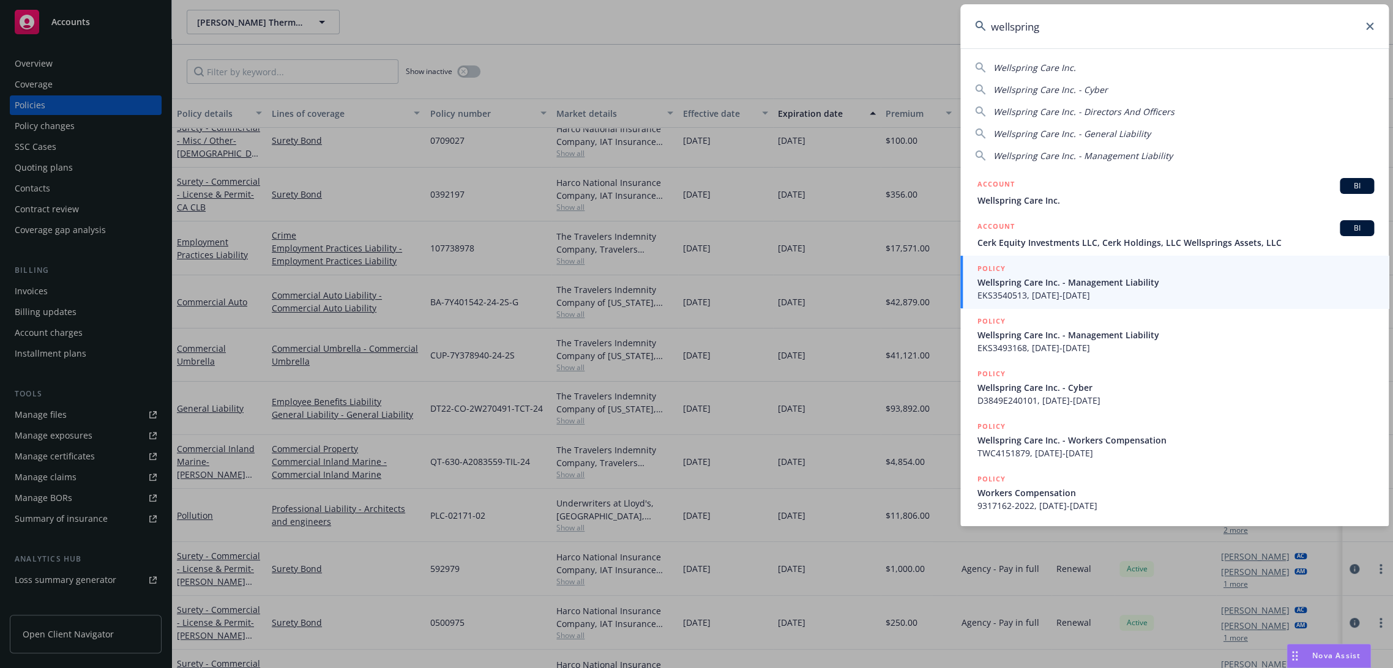
click at [1054, 26] on input "wellspring" at bounding box center [1174, 26] width 428 height 44
click at [1019, 201] on span "Wellspring Care Inc." at bounding box center [1176, 200] width 397 height 13
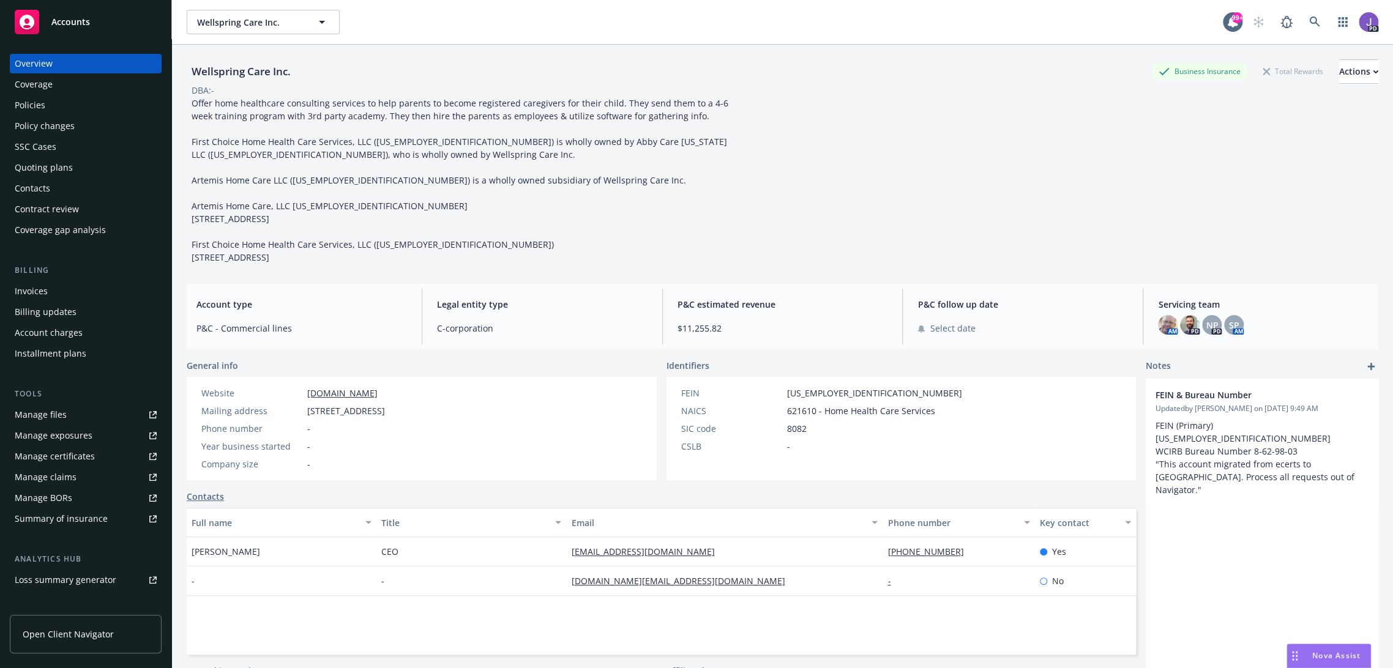
click at [56, 105] on div "Policies" at bounding box center [86, 105] width 142 height 20
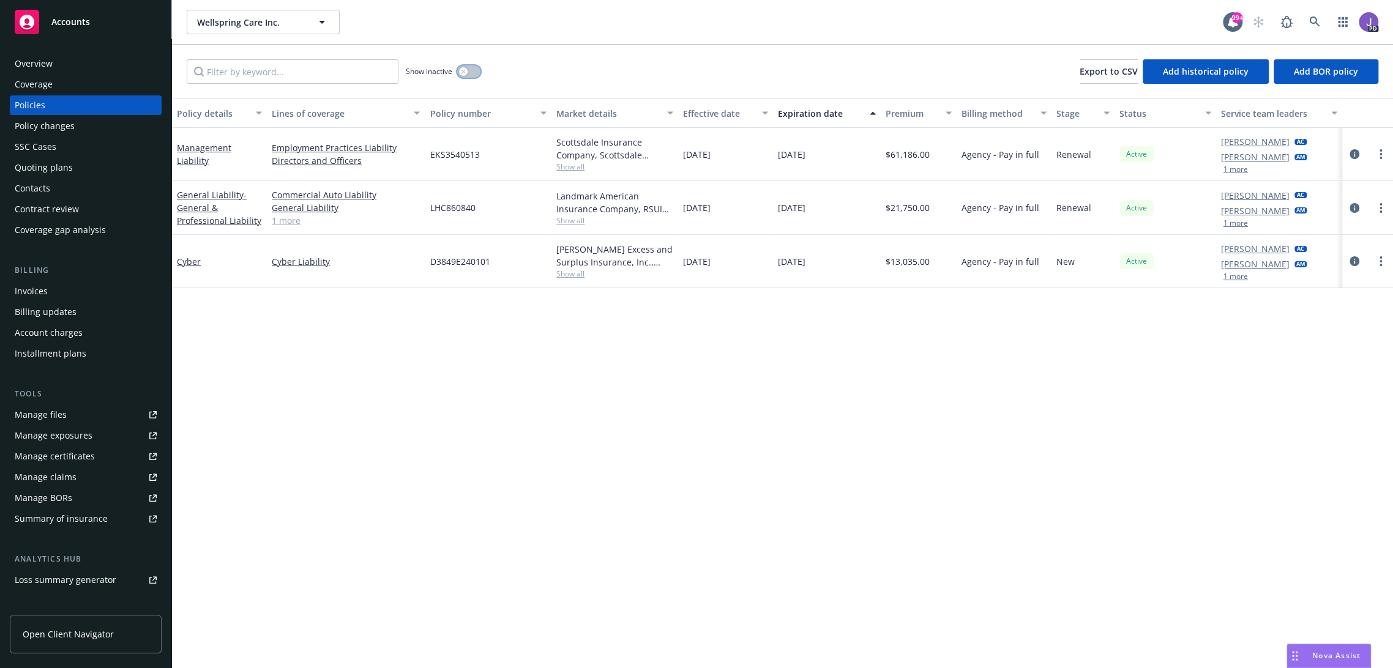
click at [465, 65] on button "button" at bounding box center [468, 71] width 23 height 12
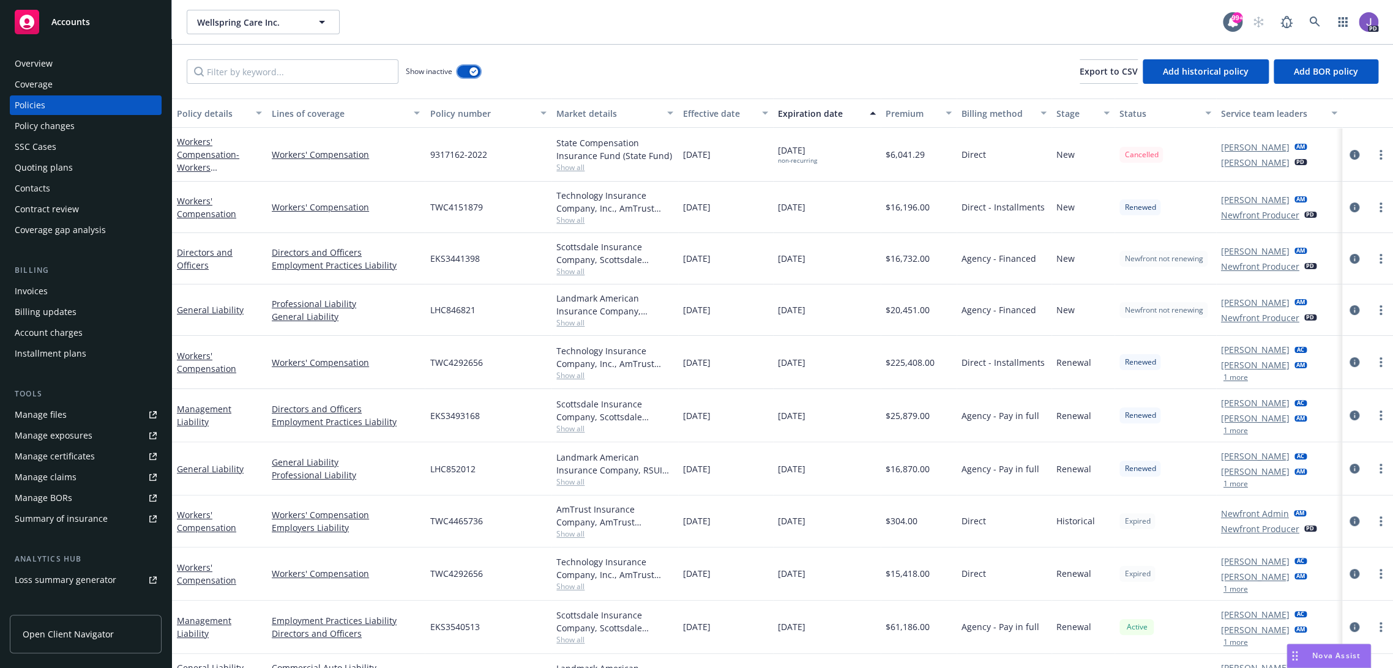
click at [474, 70] on icon "button" at bounding box center [473, 72] width 5 height 4
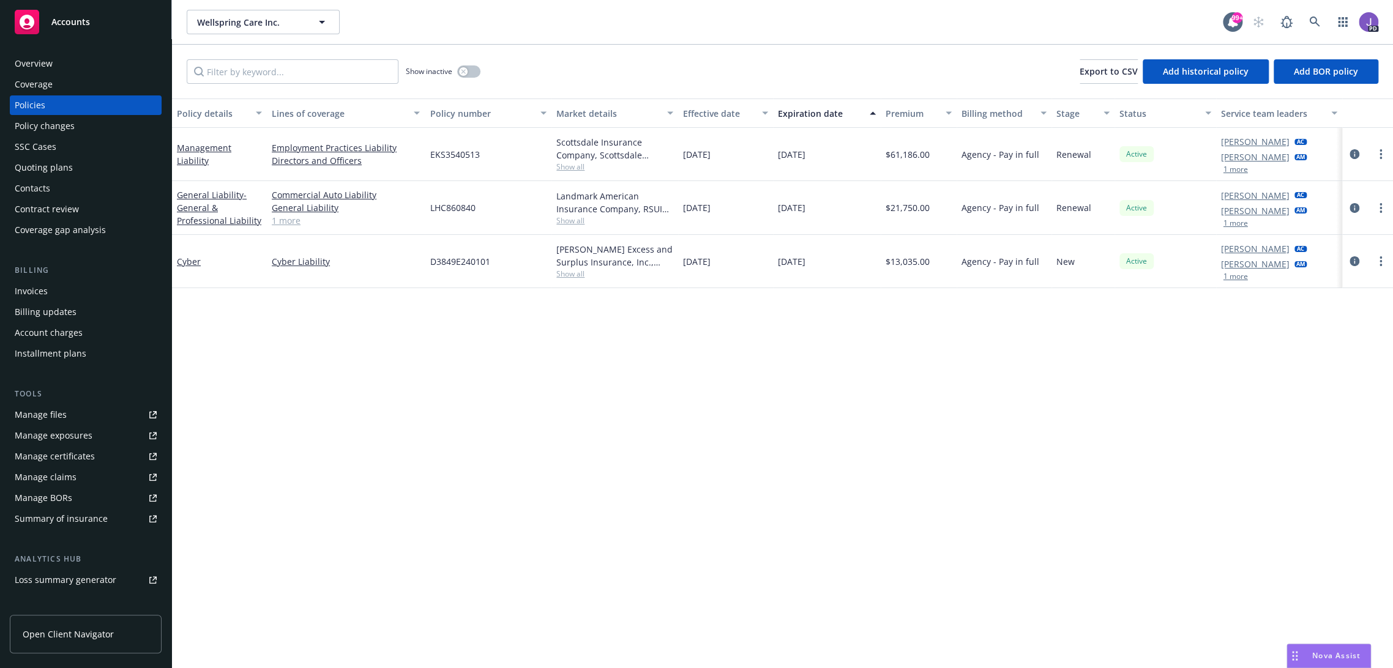
drag, startPoint x: 596, startPoint y: 392, endPoint x: 649, endPoint y: 523, distance: 141.4
click at [596, 392] on div "Policy details Lines of coverage Policy number Market details Effective date Ex…" at bounding box center [782, 384] width 1221 height 570
click at [644, 367] on div "Policy details Lines of coverage Policy number Market details Effective date Ex…" at bounding box center [782, 384] width 1221 height 570
click at [59, 166] on div "Quoting plans" at bounding box center [44, 168] width 58 height 20
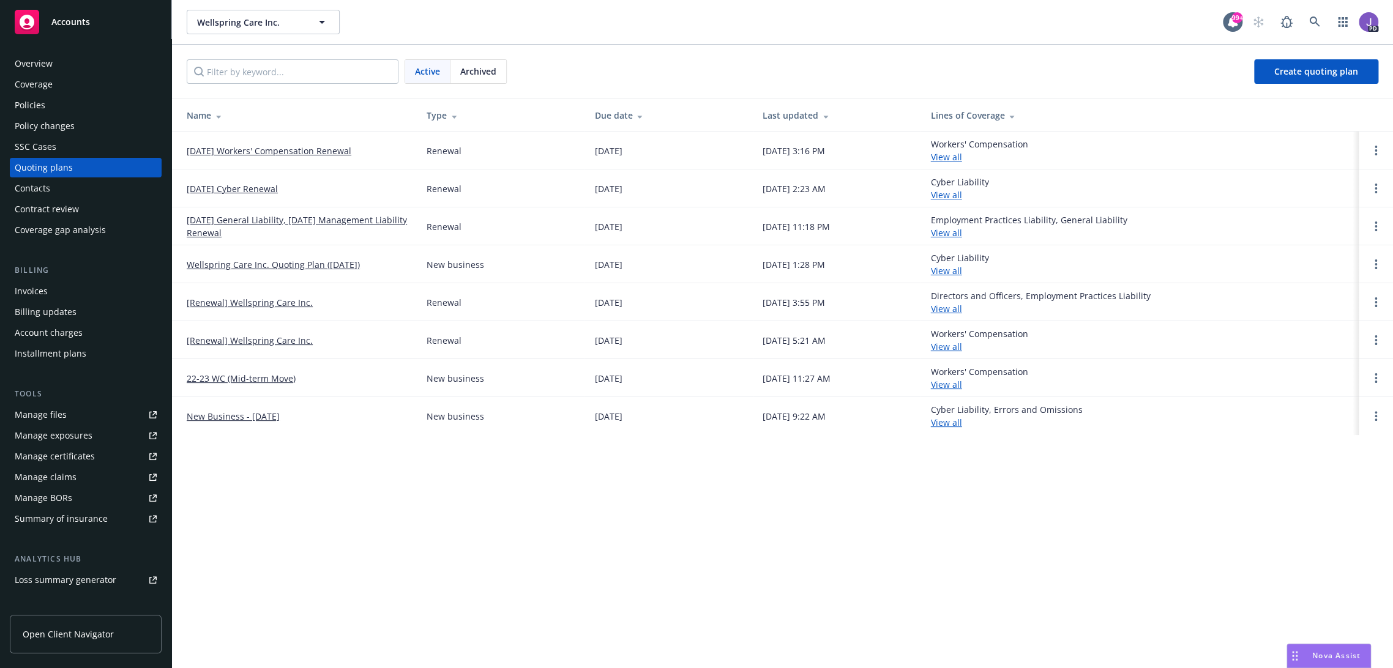
click at [589, 58] on div "Active Archived Create quoting plan" at bounding box center [782, 72] width 1221 height 54
click at [648, 599] on div "Wellspring Care Inc. Wellspring Care Inc. 99+ PD Active Archived Create quoting…" at bounding box center [782, 334] width 1221 height 668
click at [1322, 17] on link at bounding box center [1315, 22] width 24 height 24
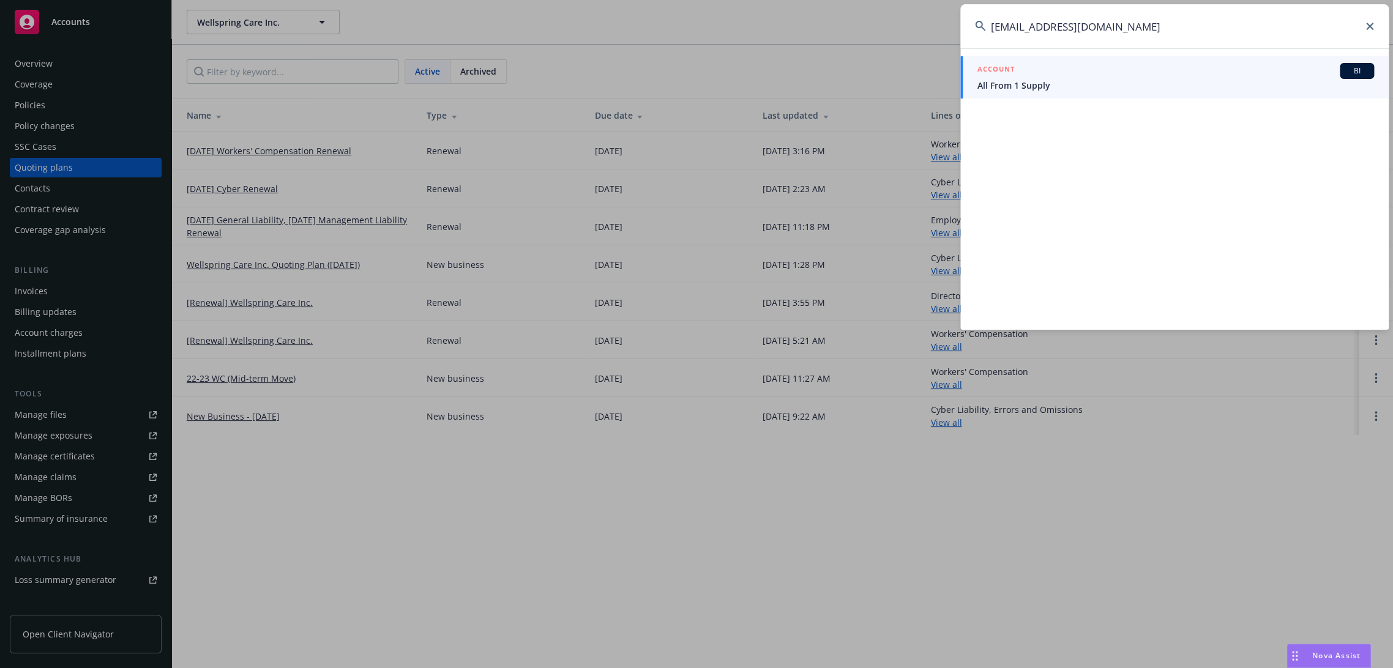
type input "[EMAIL_ADDRESS][DOMAIN_NAME]"
drag, startPoint x: 1078, startPoint y: 81, endPoint x: 1045, endPoint y: 83, distance: 33.1
click at [1077, 81] on span "All From 1 Supply" at bounding box center [1176, 85] width 397 height 13
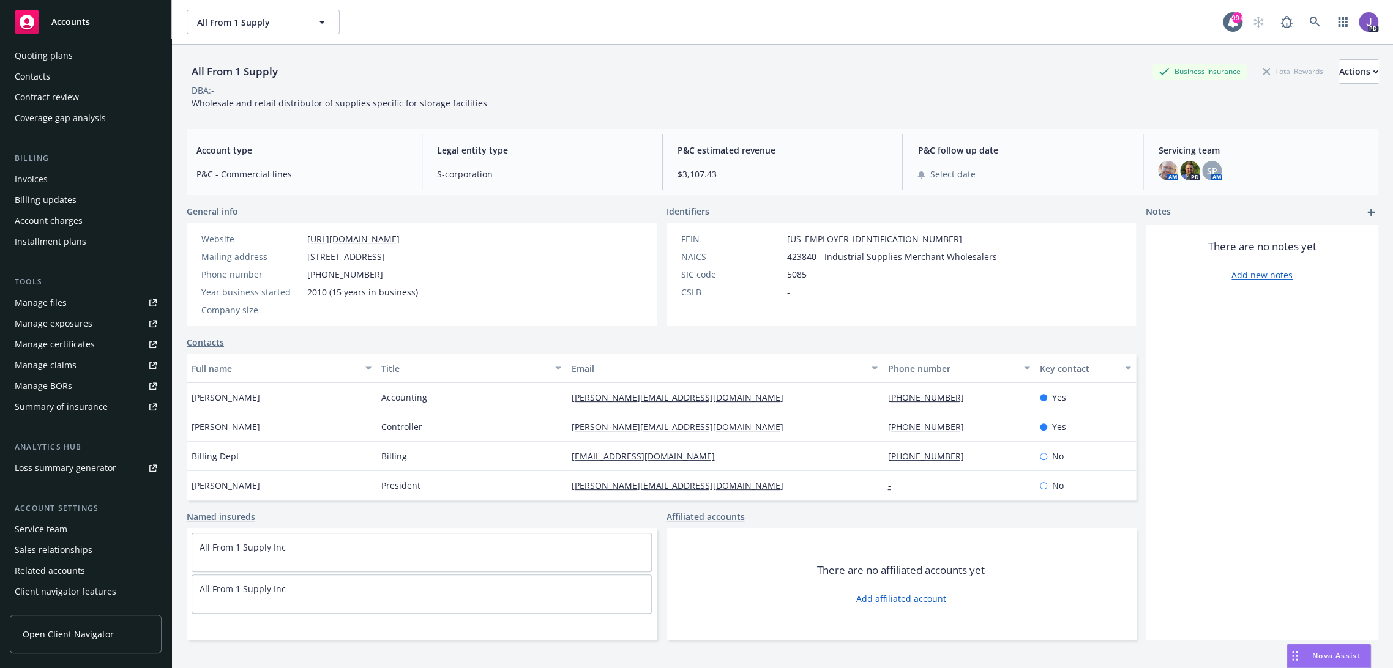
scroll to position [129, 0]
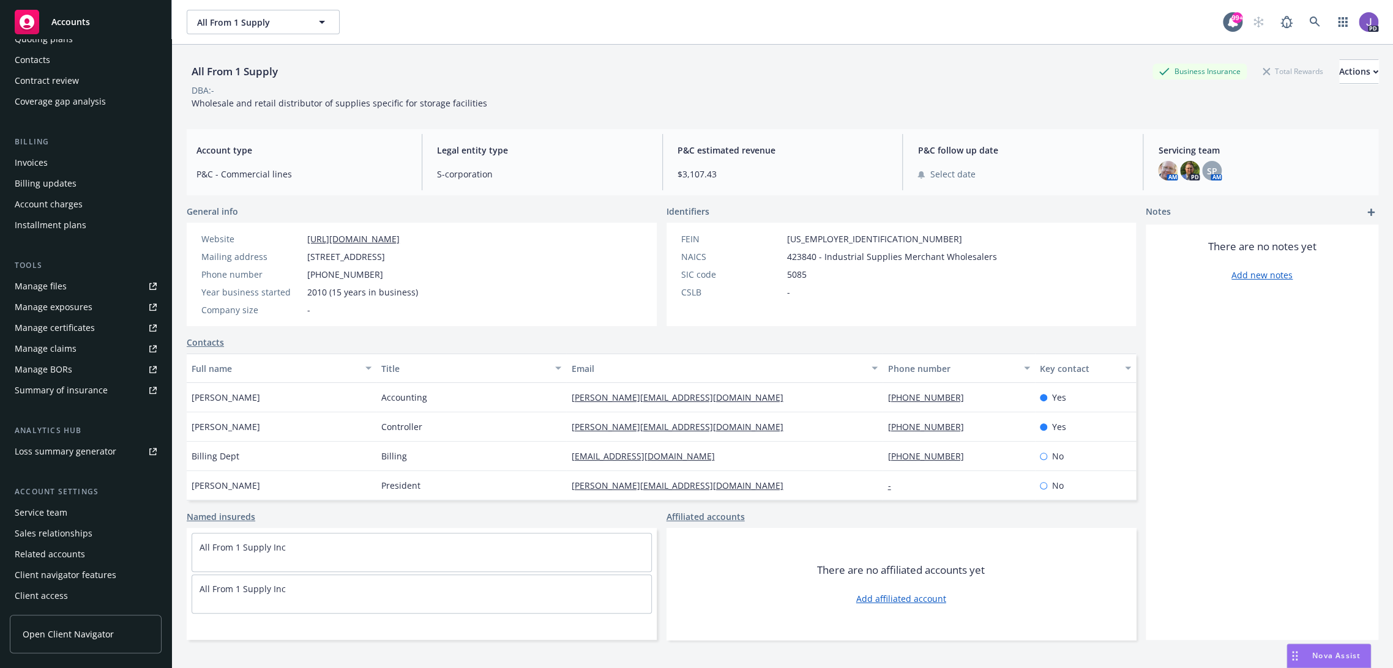
click at [36, 515] on div "Service team" at bounding box center [41, 513] width 53 height 20
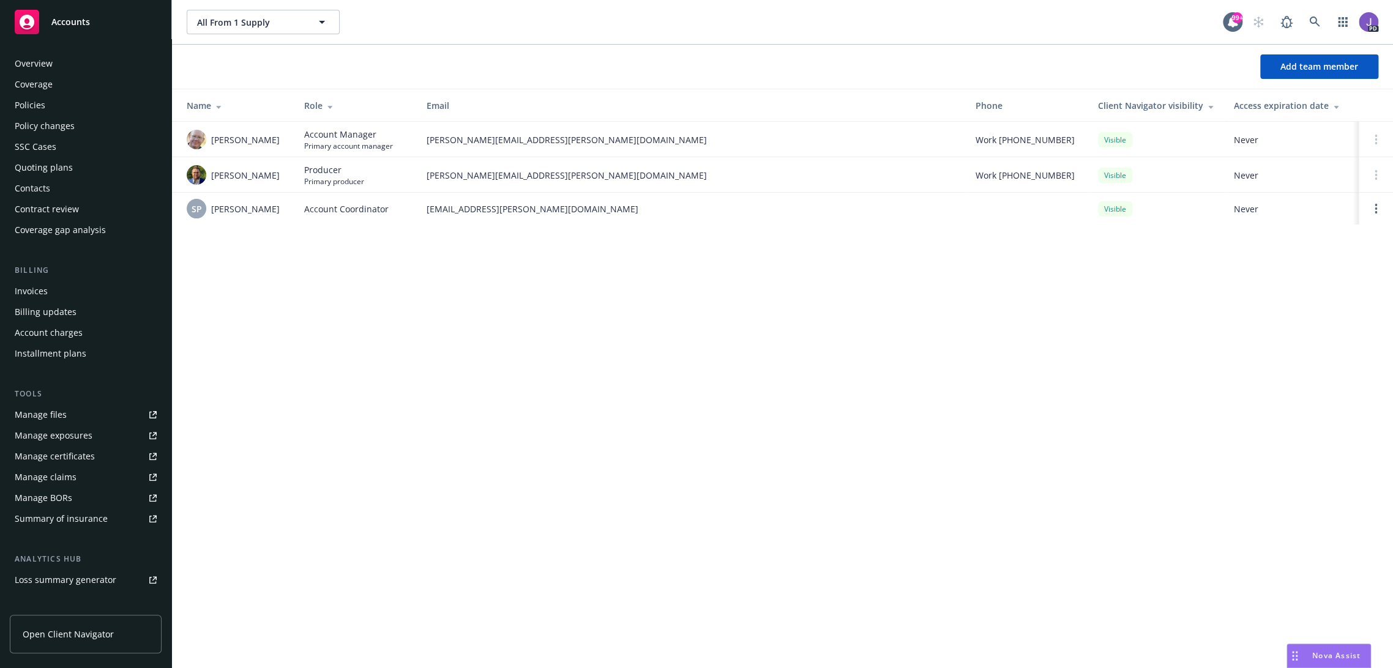
click at [40, 111] on div "Policies" at bounding box center [30, 105] width 31 height 20
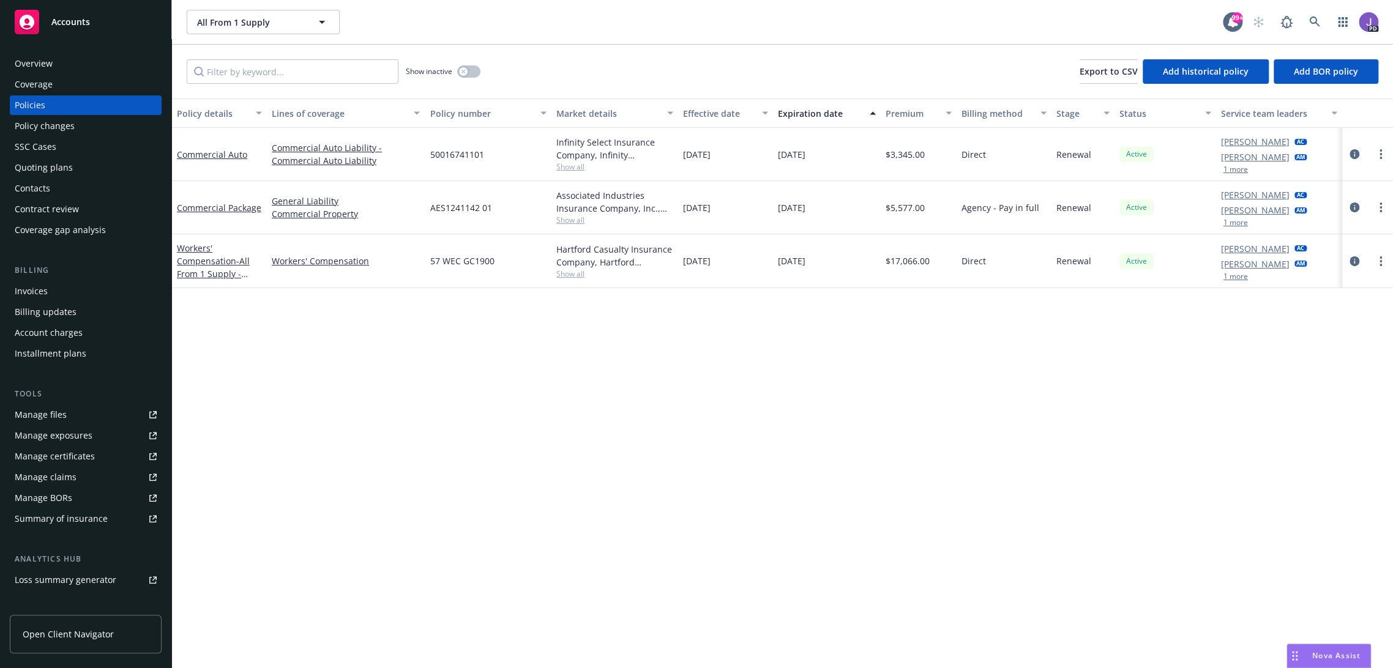
click at [527, 21] on div "All From 1 Supply All From 1 Supply" at bounding box center [705, 22] width 1036 height 24
click at [1309, 22] on icon at bounding box center [1314, 22] width 10 height 10
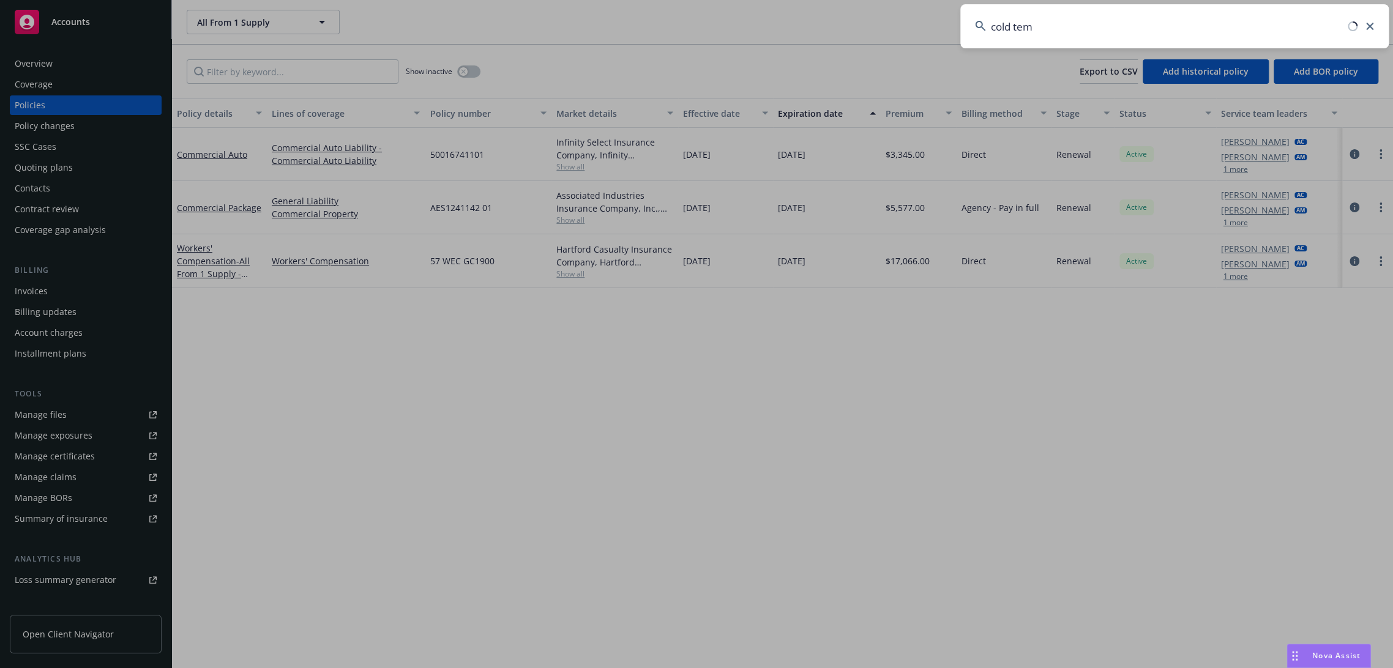
type input "cold temp"
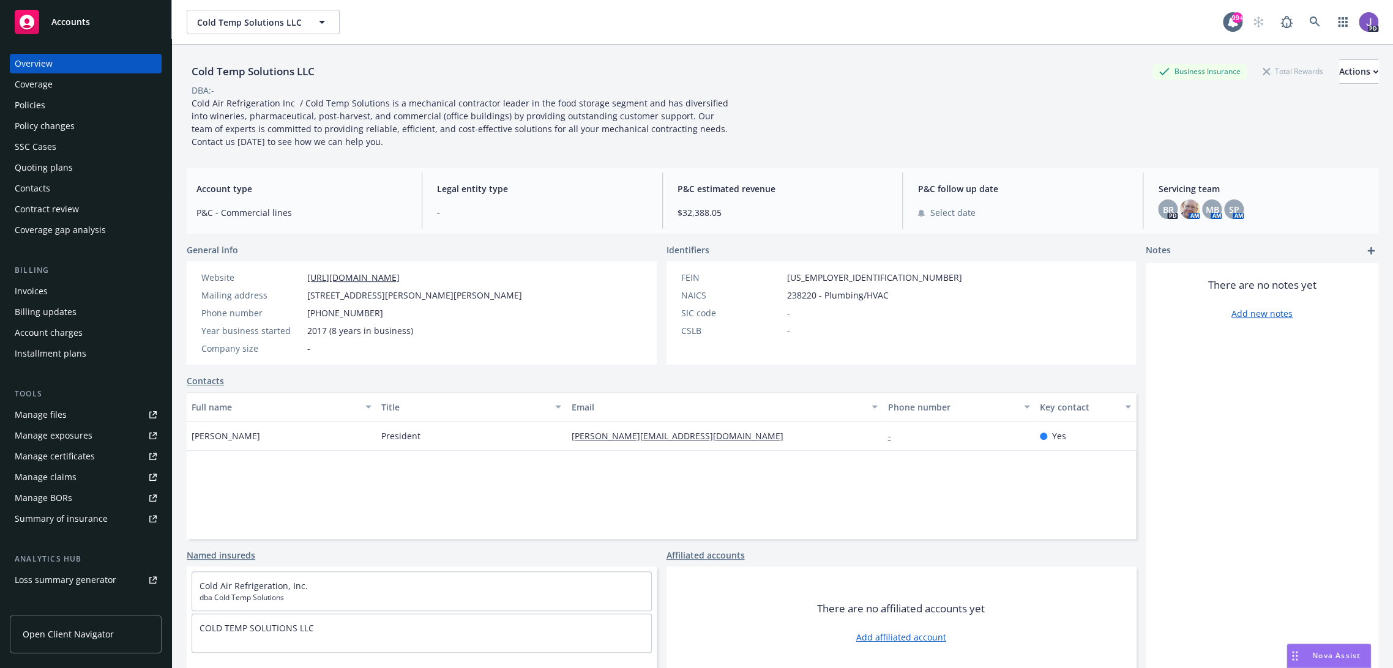
click at [42, 97] on div "Policies" at bounding box center [30, 105] width 31 height 20
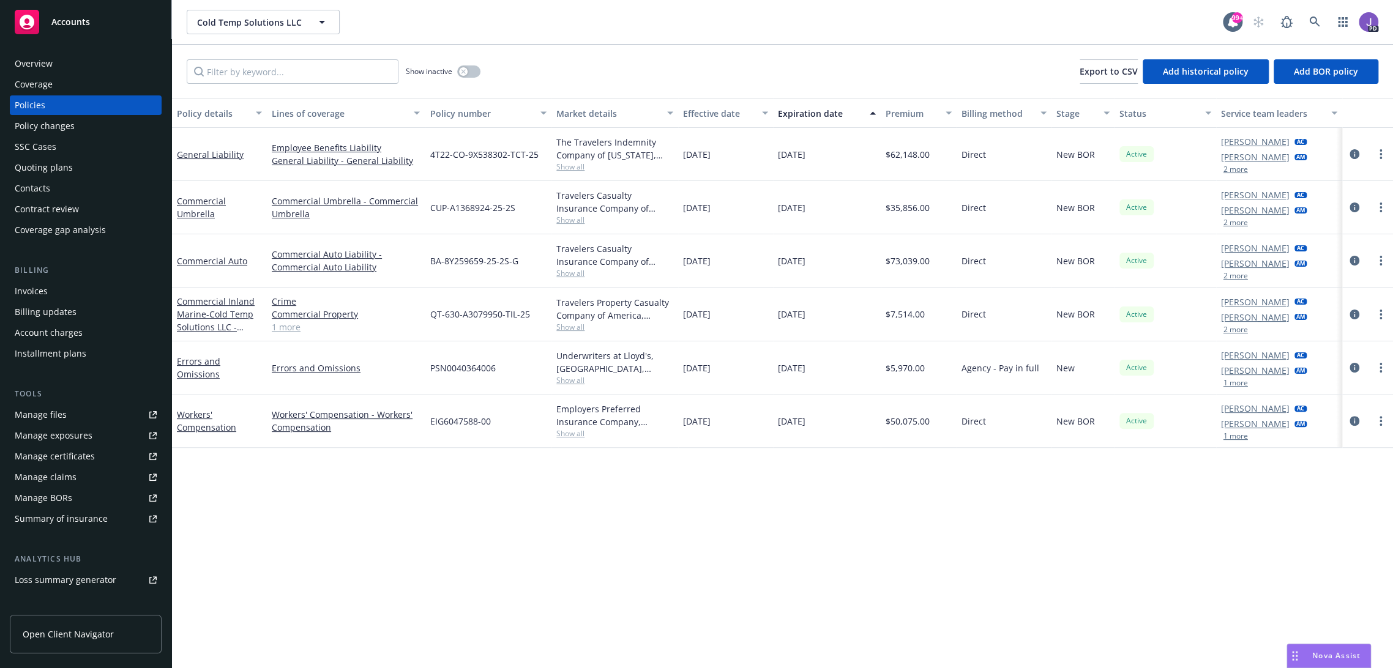
click at [566, 62] on div "Show inactive Export to CSV Add historical policy Add BOR policy" at bounding box center [782, 72] width 1221 height 54
click at [285, 328] on link "1 more" at bounding box center [346, 327] width 148 height 13
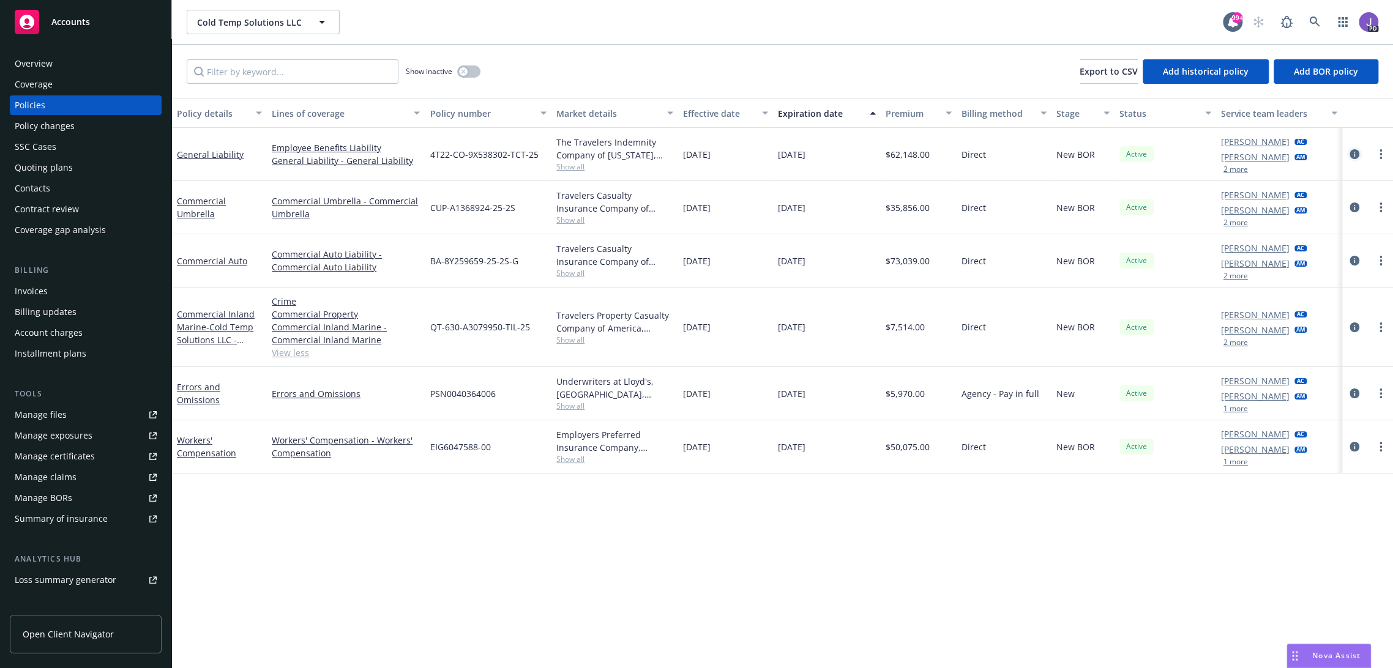
click at [1350, 155] on icon "circleInformation" at bounding box center [1355, 154] width 10 height 10
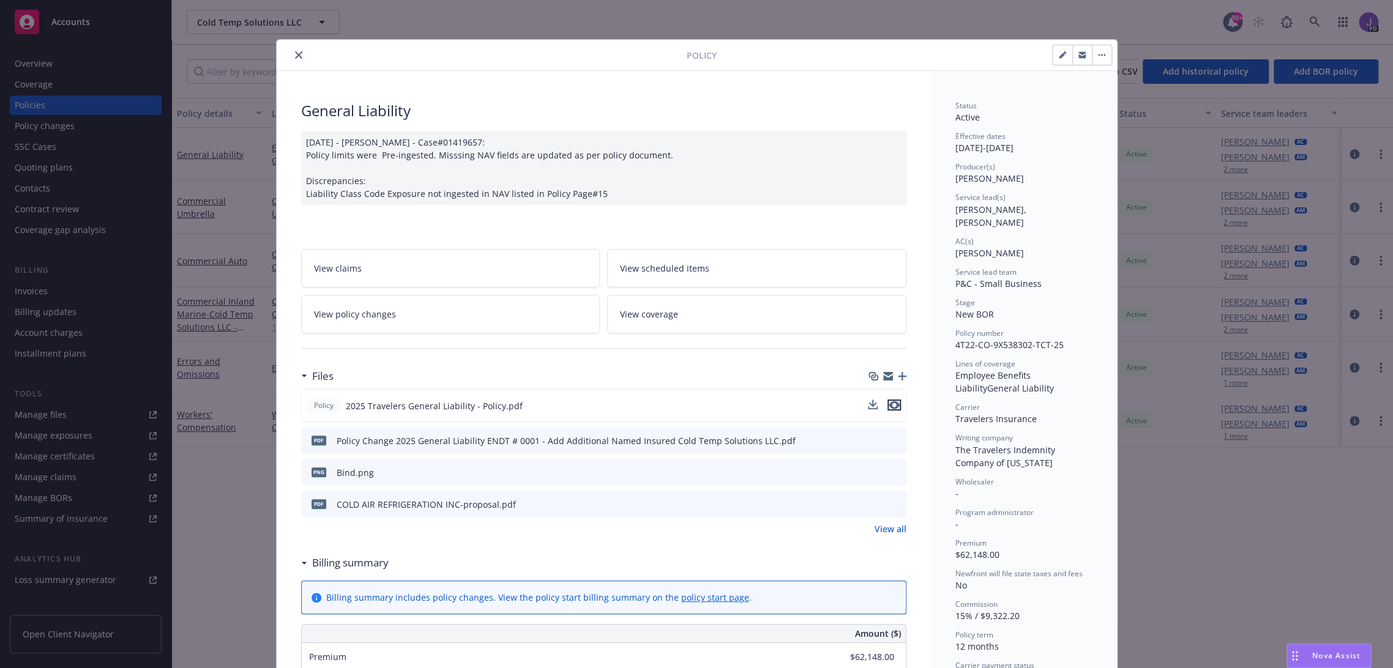
click at [889, 405] on icon "preview file" at bounding box center [894, 405] width 11 height 9
drag, startPoint x: 292, startPoint y: 54, endPoint x: 401, endPoint y: 187, distance: 172.3
click at [295, 55] on icon "close" at bounding box center [298, 54] width 7 height 7
